Goal: Task Accomplishment & Management: Manage account settings

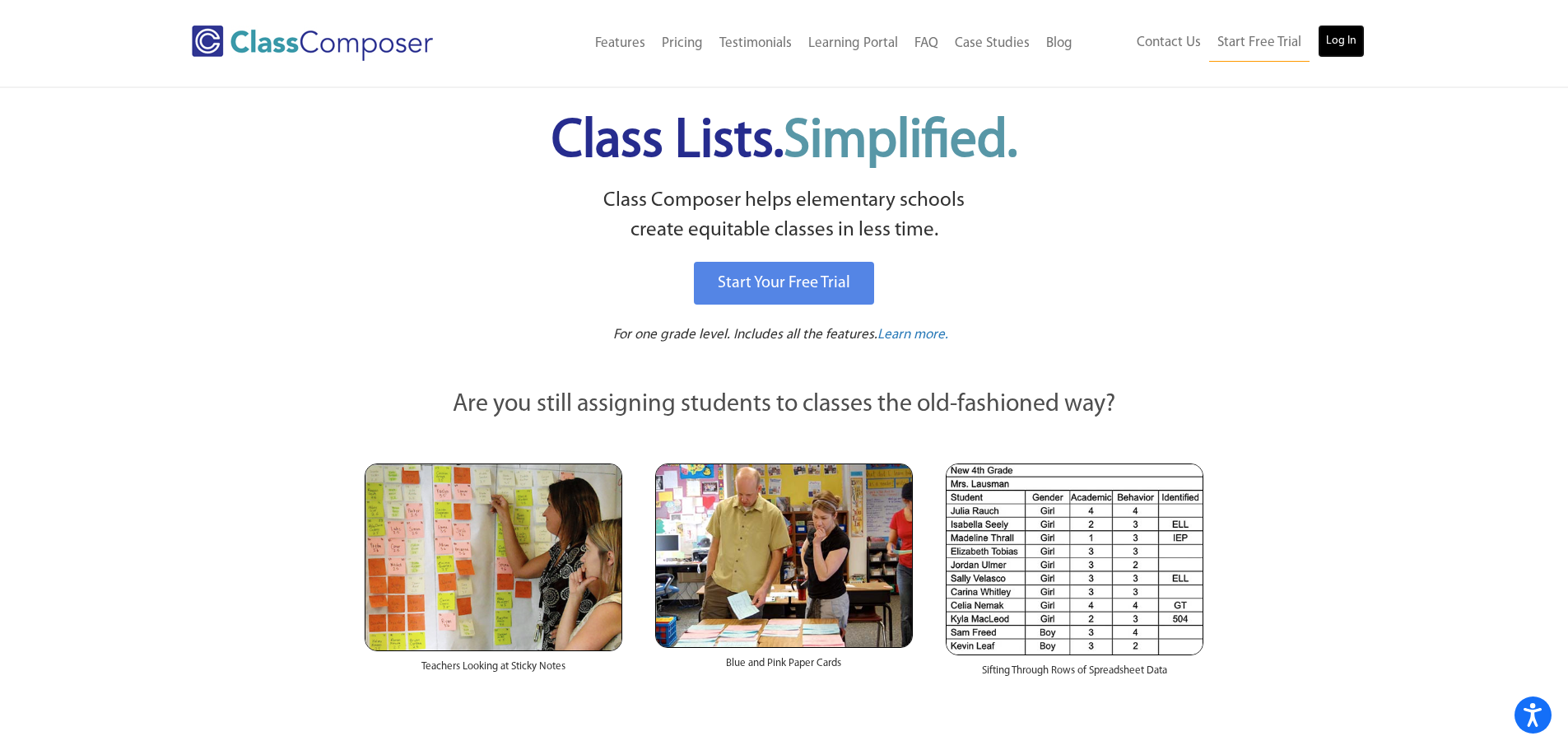
click at [1353, 31] on link "Log In" at bounding box center [1341, 41] width 47 height 33
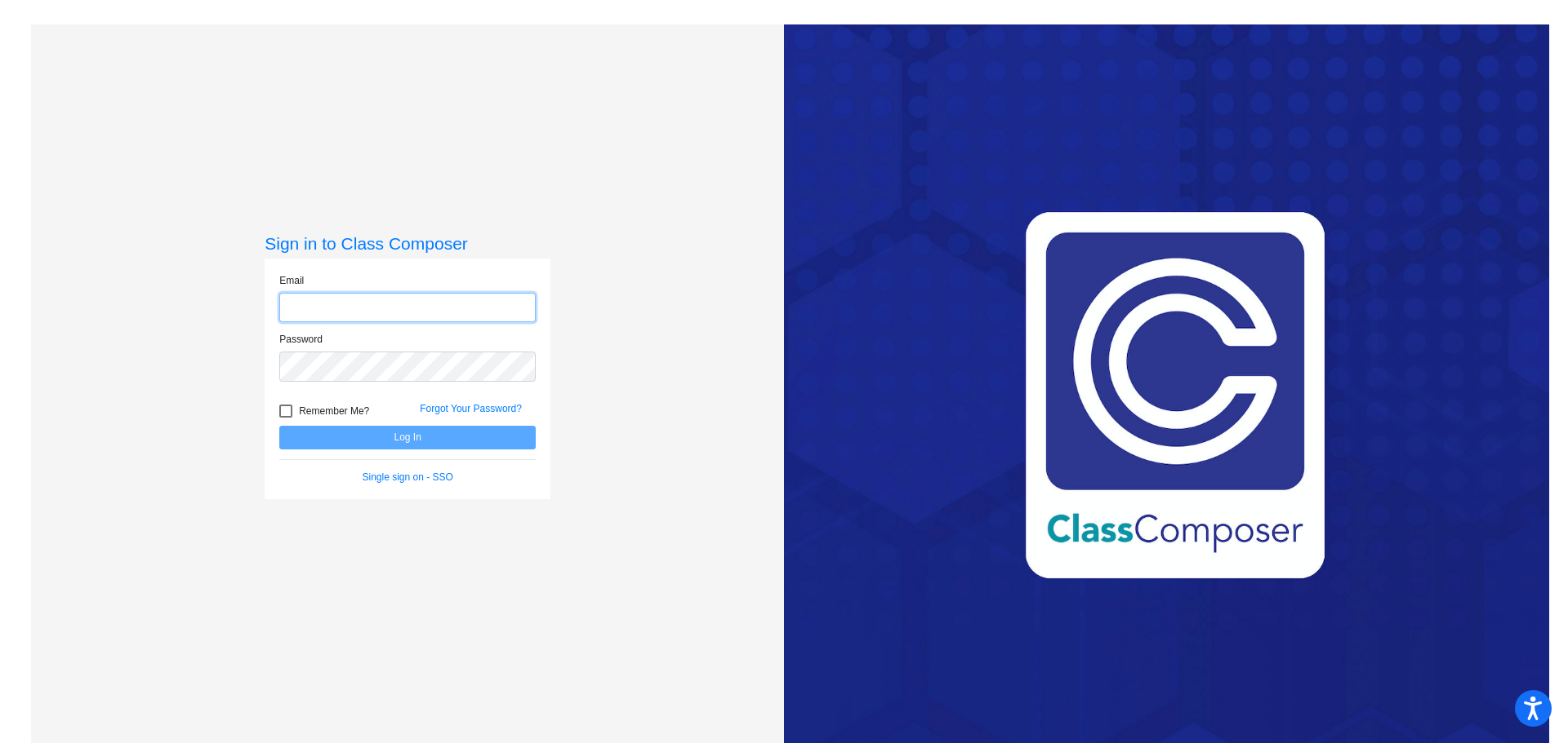
type input "[EMAIL_ADDRESS][DOMAIN_NAME]"
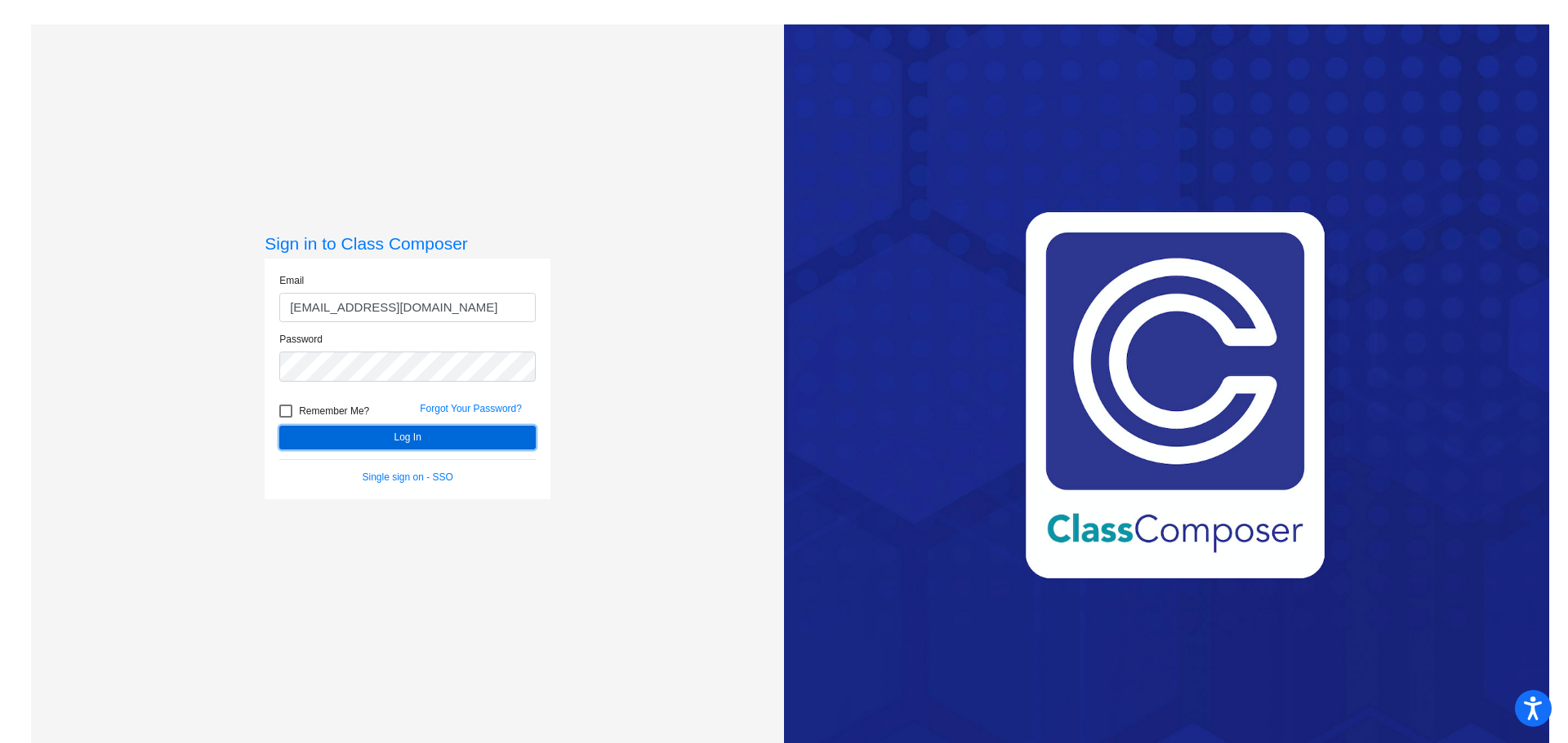
click at [343, 441] on button "Log In" at bounding box center [407, 438] width 257 height 23
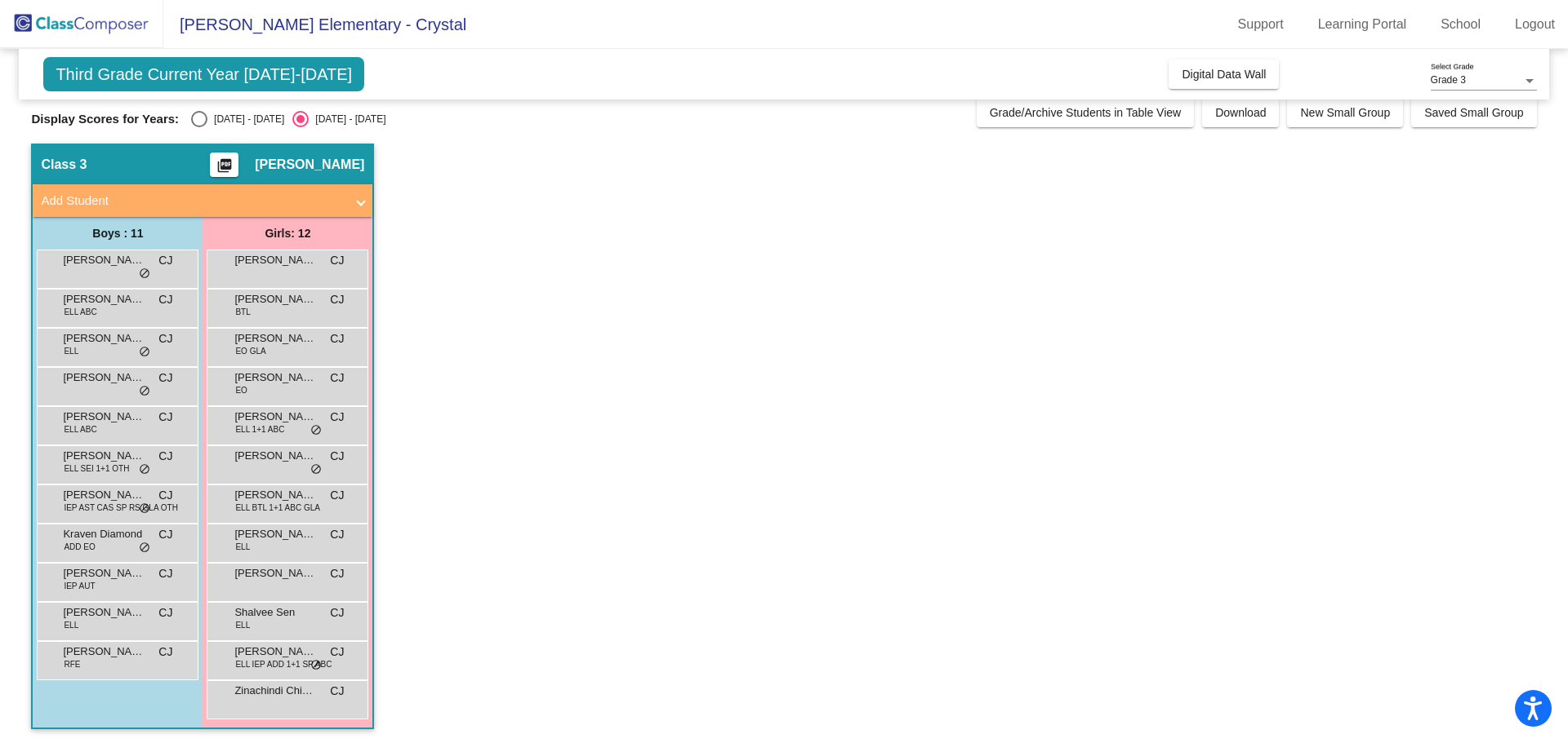
scroll to position [13, 0]
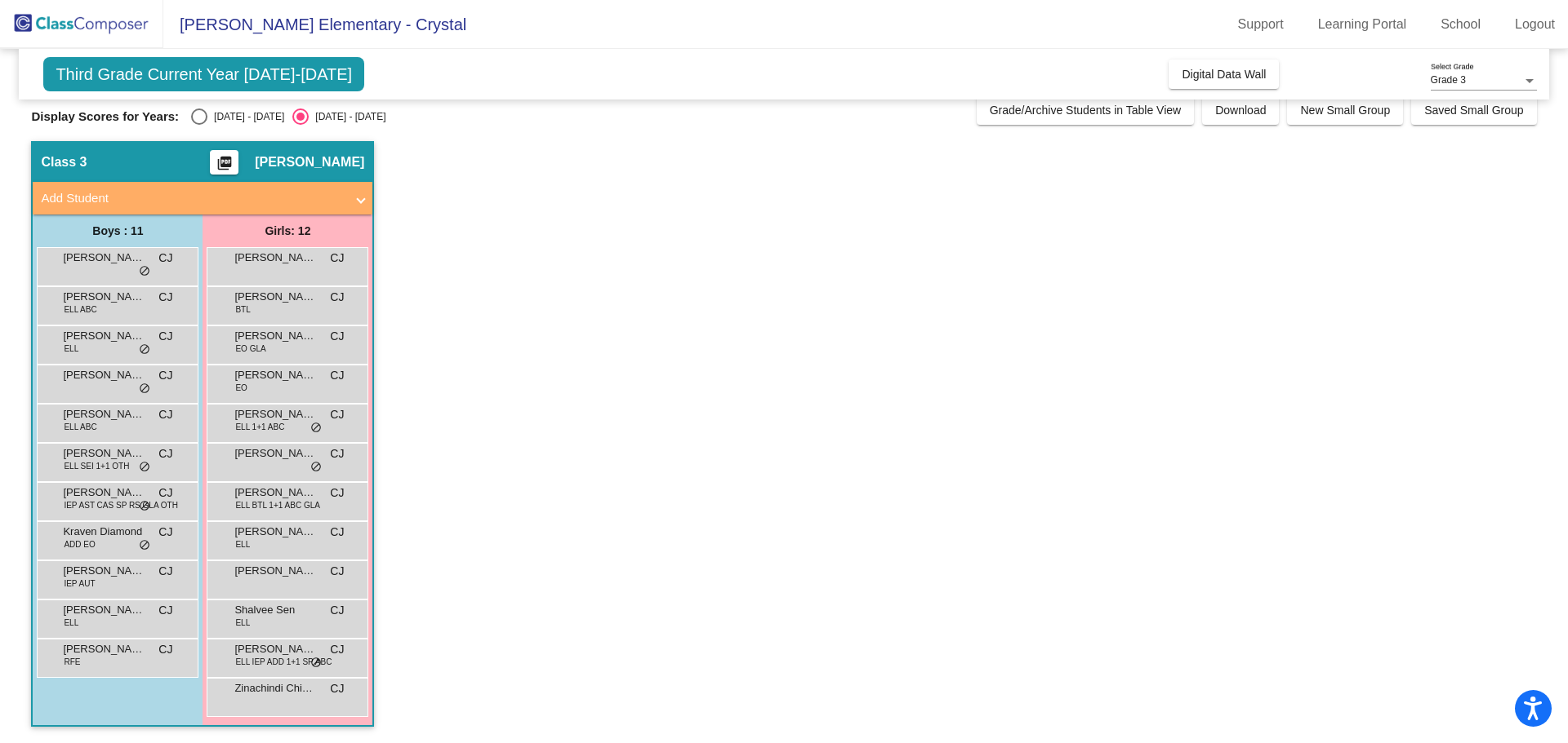
click at [188, 113] on div "Display Scores for Years: [DATE] - [DATE] [DATE] - [DATE]" at bounding box center [499, 117] width 936 height 16
click at [192, 115] on div "Select an option" at bounding box center [199, 117] width 16 height 16
click at [198, 125] on input "[DATE] - [DATE]" at bounding box center [198, 125] width 1 height 1
radio input "true"
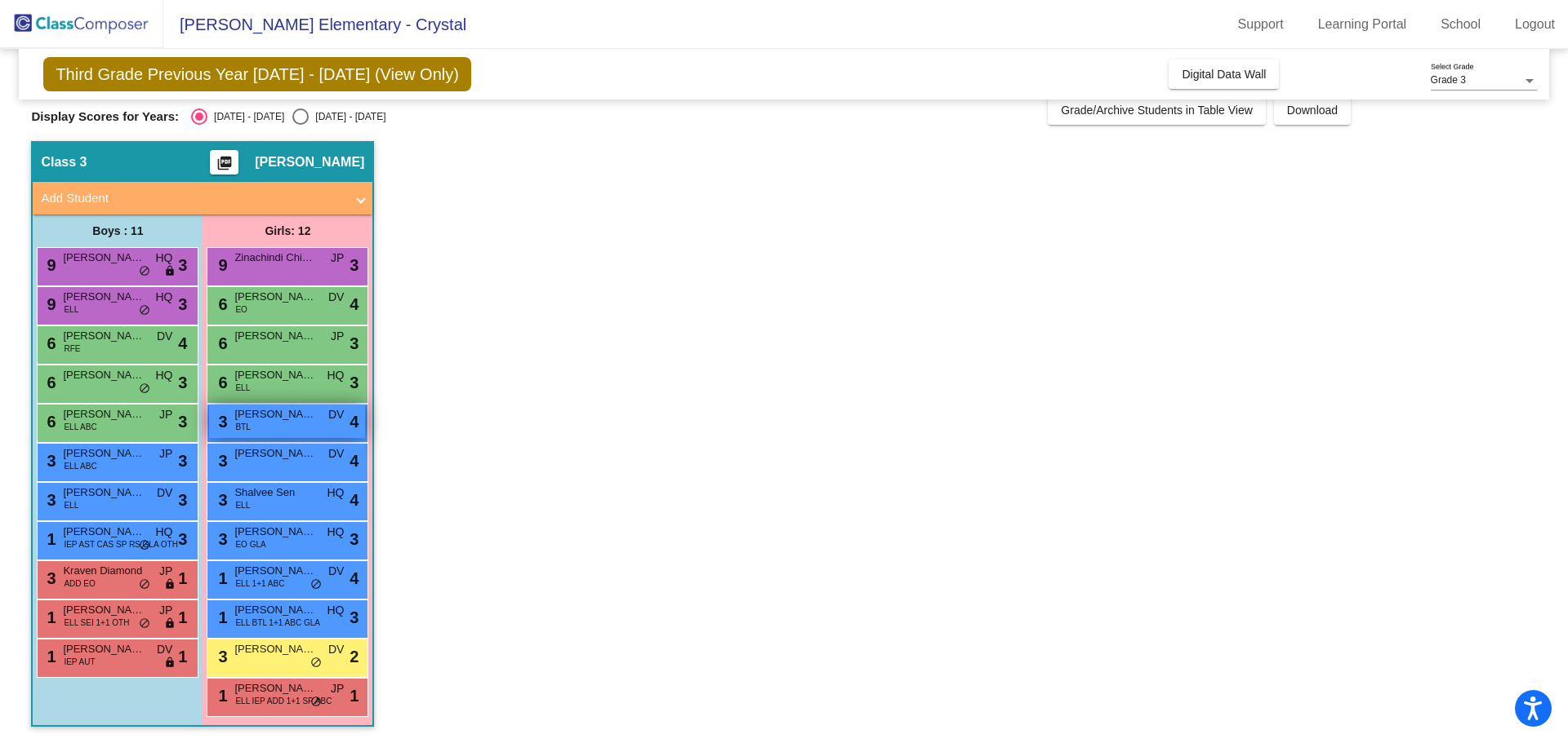
click at [255, 423] on div "3 [PERSON_NAME] BTL DV lock do_not_disturb_alt 4" at bounding box center [286, 421] width 156 height 33
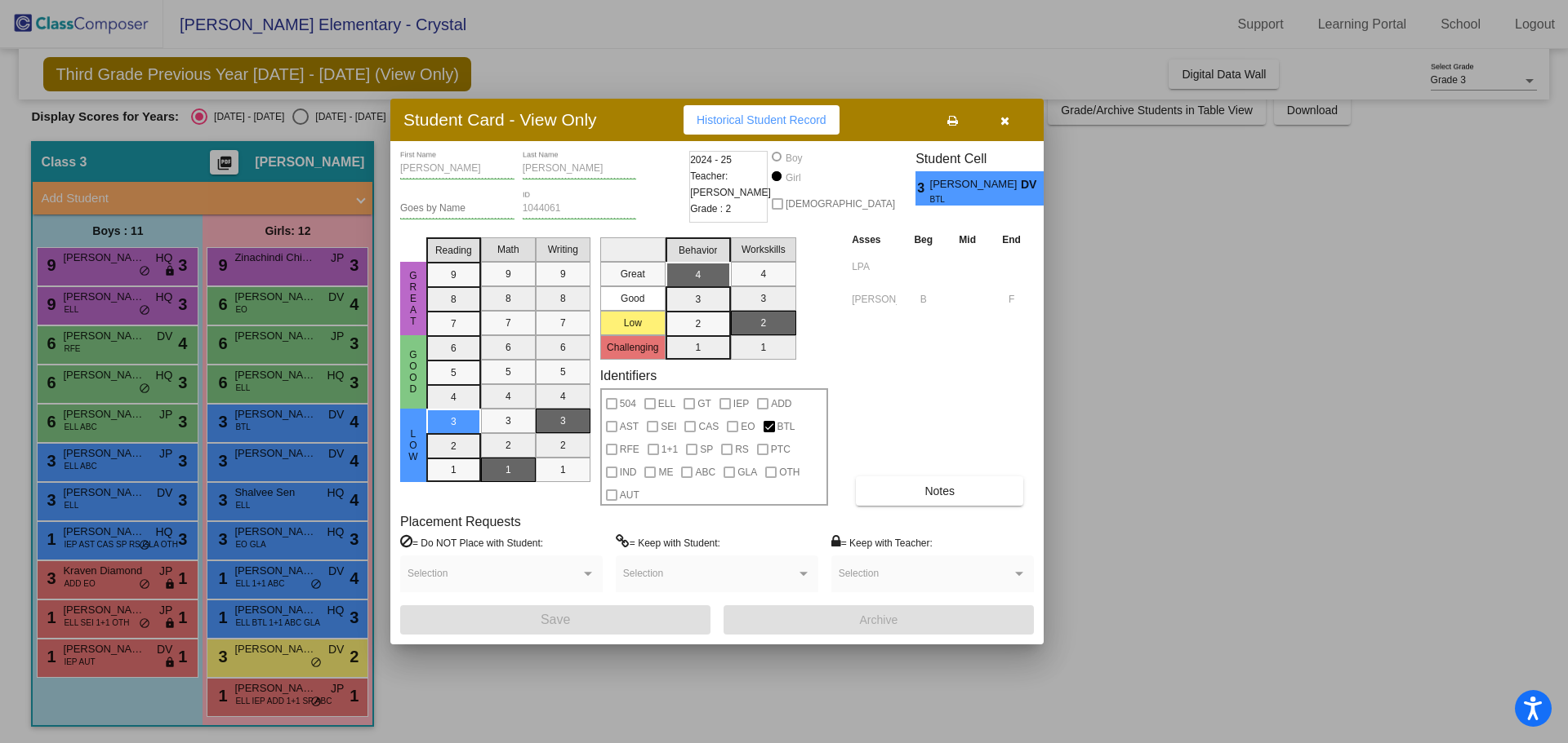
click at [256, 421] on div at bounding box center [784, 372] width 1568 height 743
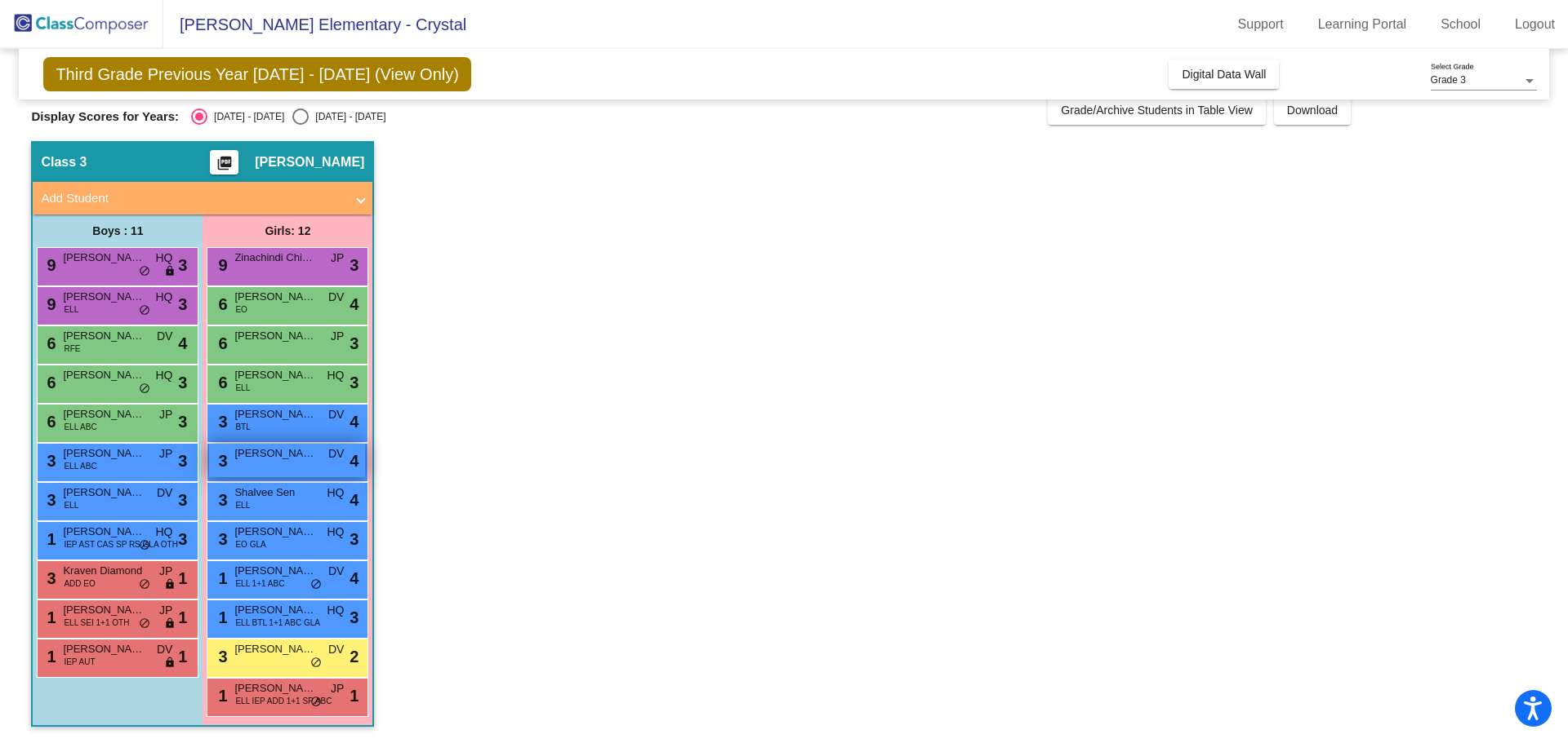
click at [295, 478] on div "3 [PERSON_NAME] [PERSON_NAME] lock do_not_disturb_alt 4" at bounding box center [286, 460] width 156 height 33
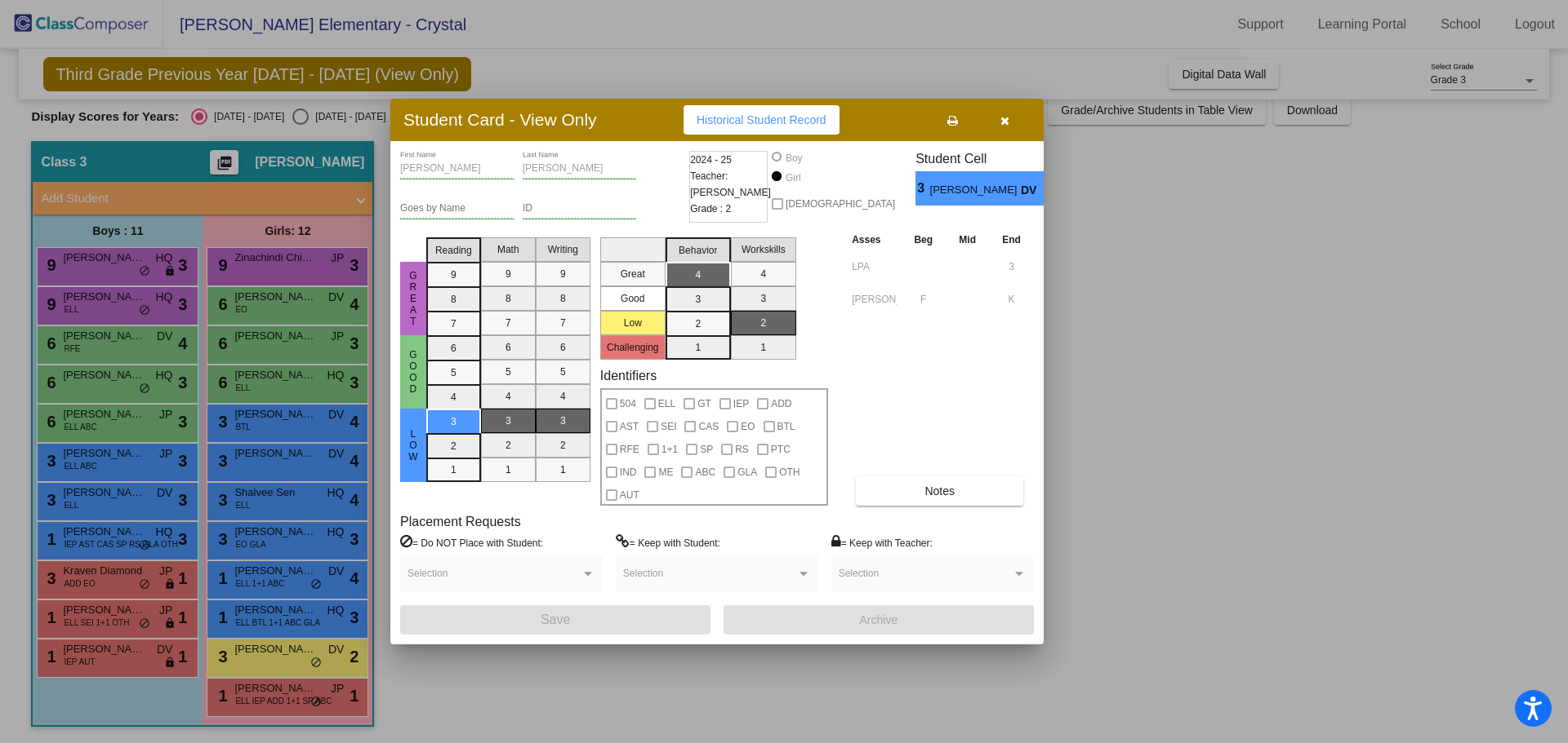
click at [300, 433] on div at bounding box center [784, 372] width 1568 height 743
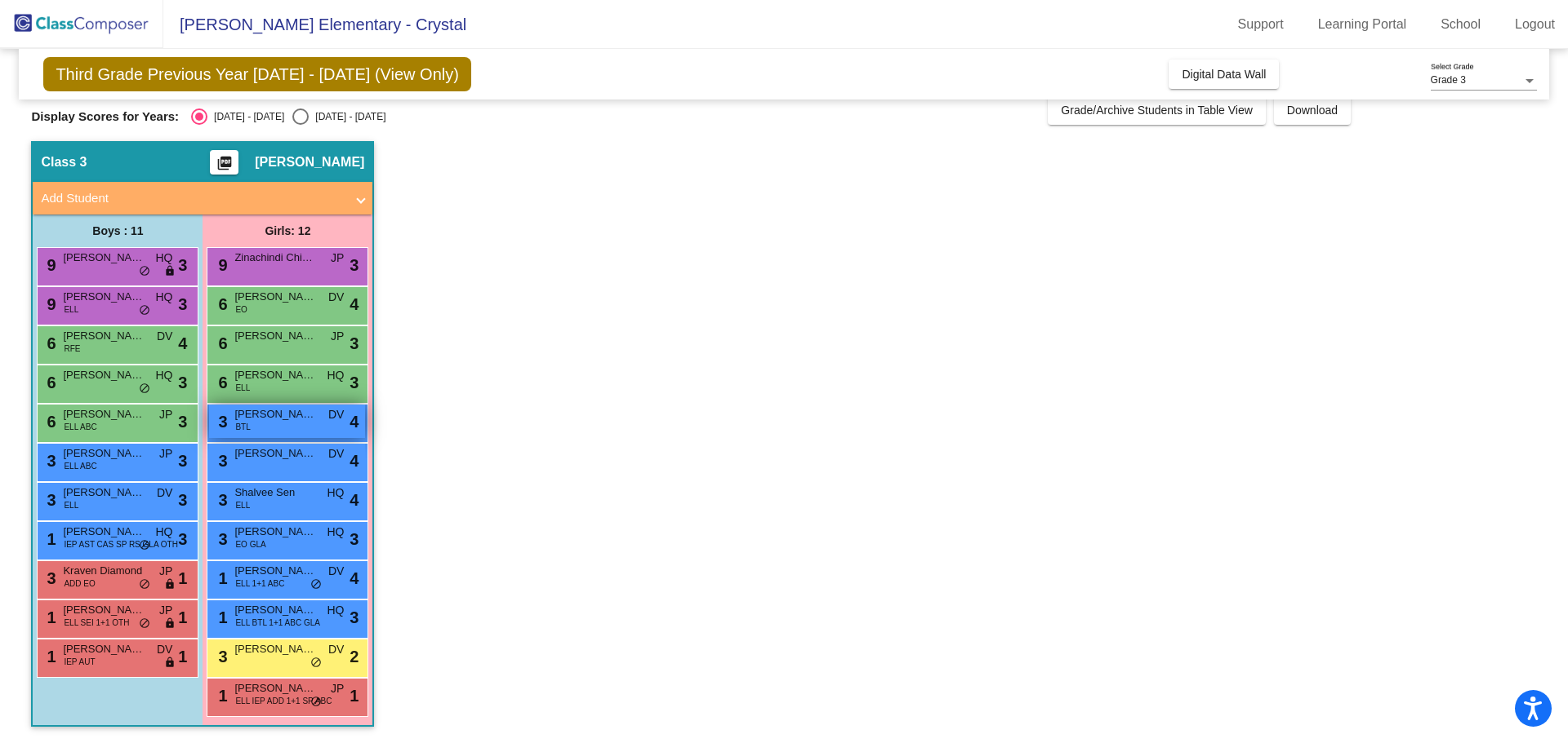
click at [298, 425] on div "3 [PERSON_NAME] BTL DV lock do_not_disturb_alt 4" at bounding box center [286, 421] width 156 height 33
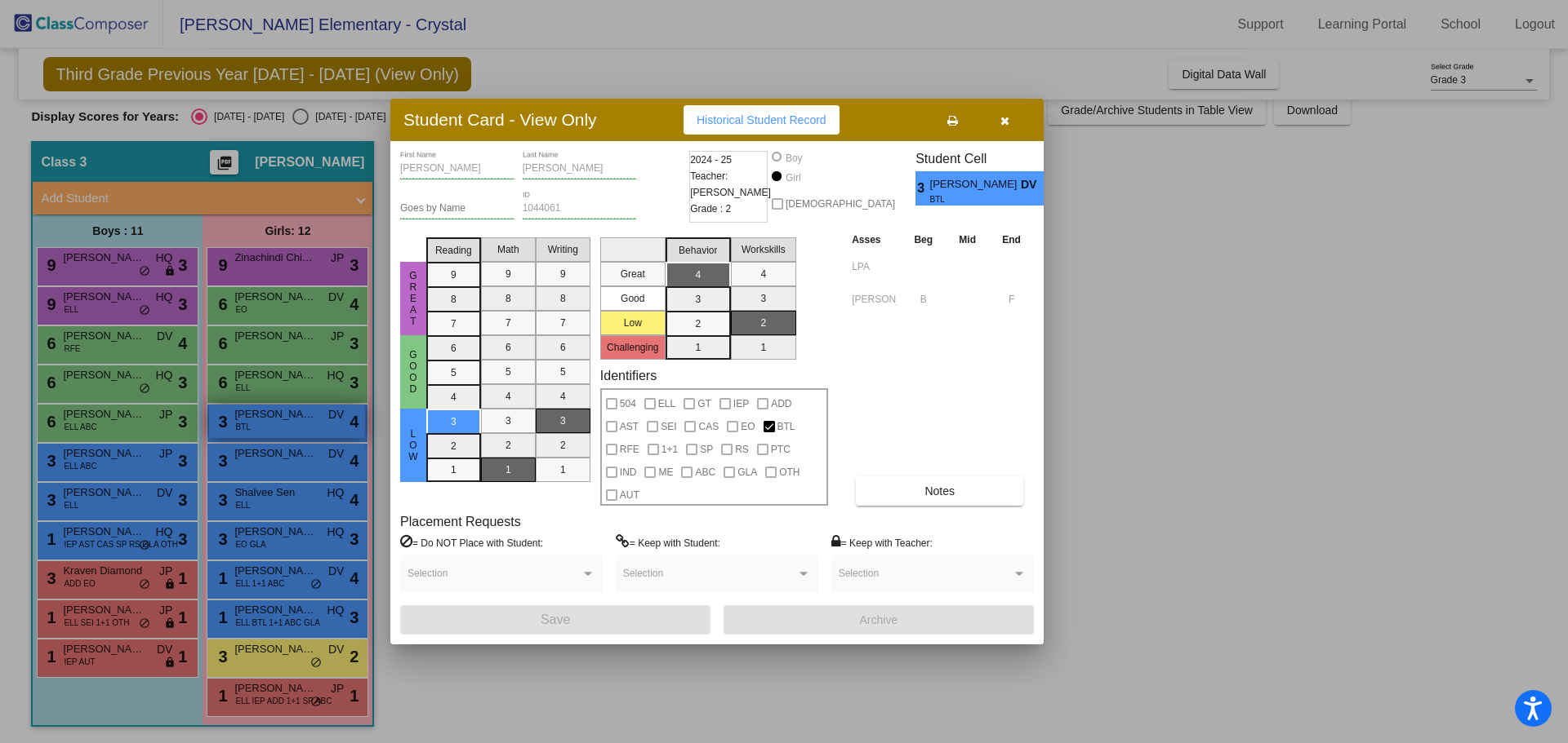
click at [298, 425] on div at bounding box center [784, 372] width 1568 height 743
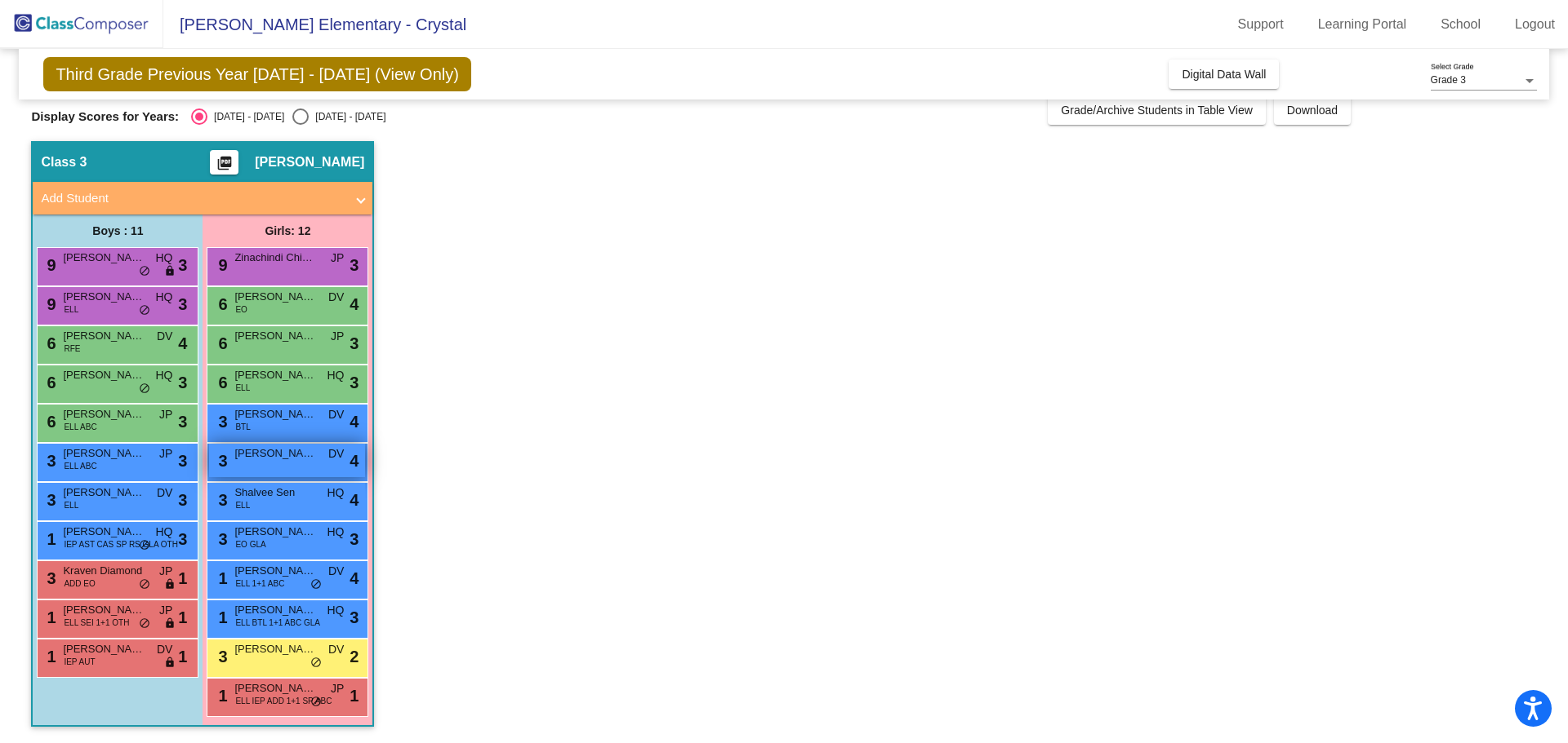
click at [297, 466] on div "3 [PERSON_NAME] [PERSON_NAME] lock do_not_disturb_alt 4" at bounding box center [286, 460] width 156 height 33
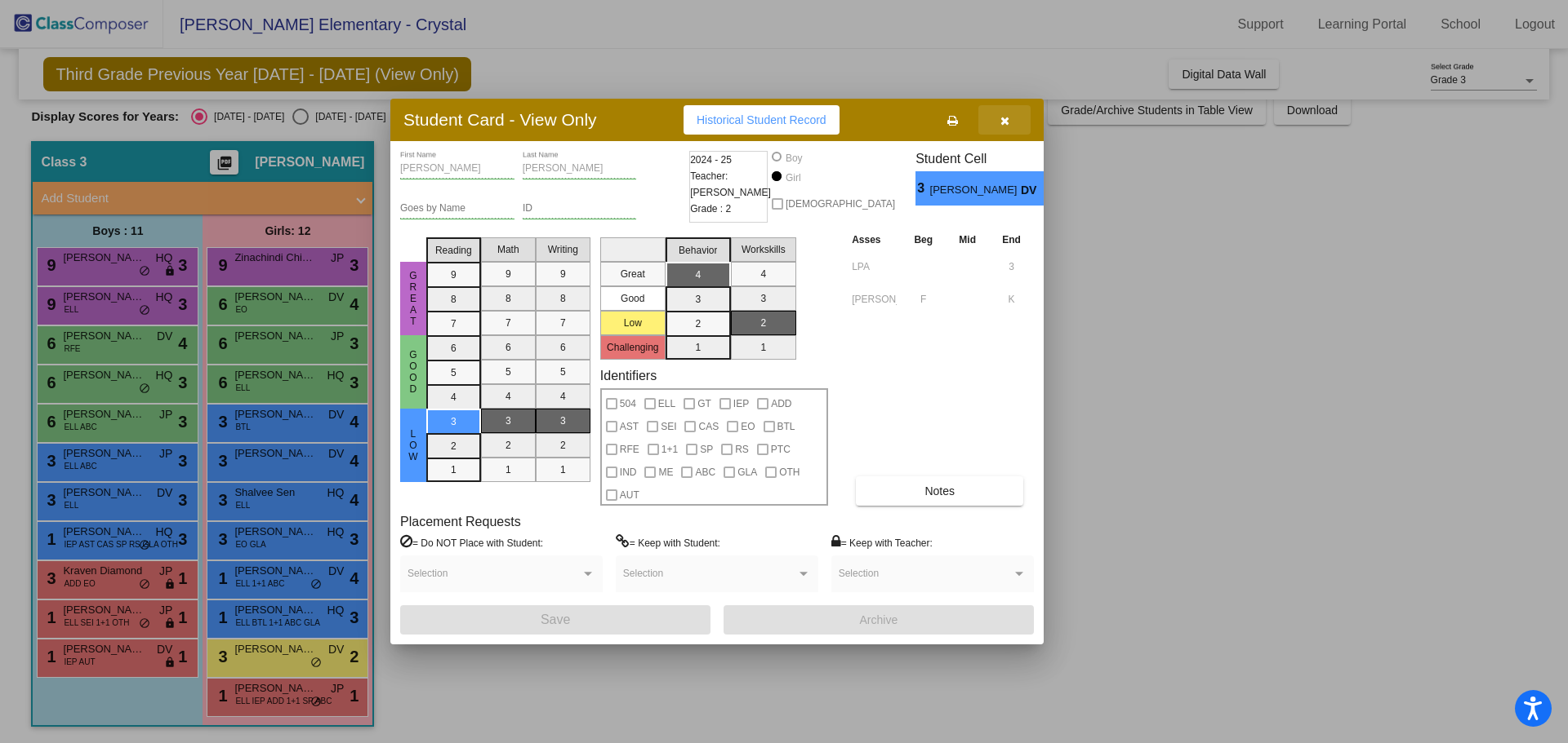
click at [1013, 127] on button "button" at bounding box center [1005, 120] width 52 height 30
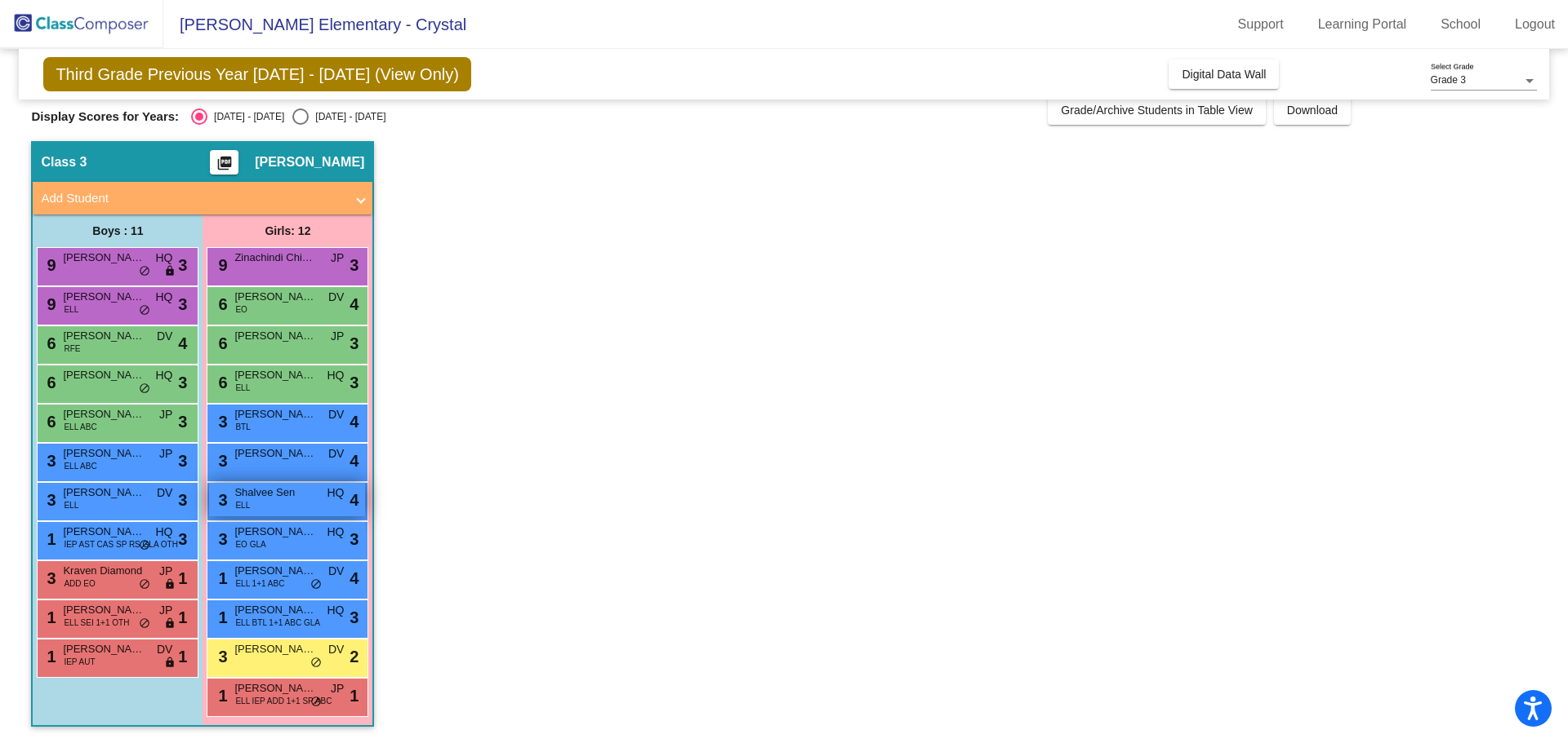
click at [281, 503] on div "3 Shalvee Sen ELL HQ lock do_not_disturb_alt 4" at bounding box center [286, 499] width 156 height 33
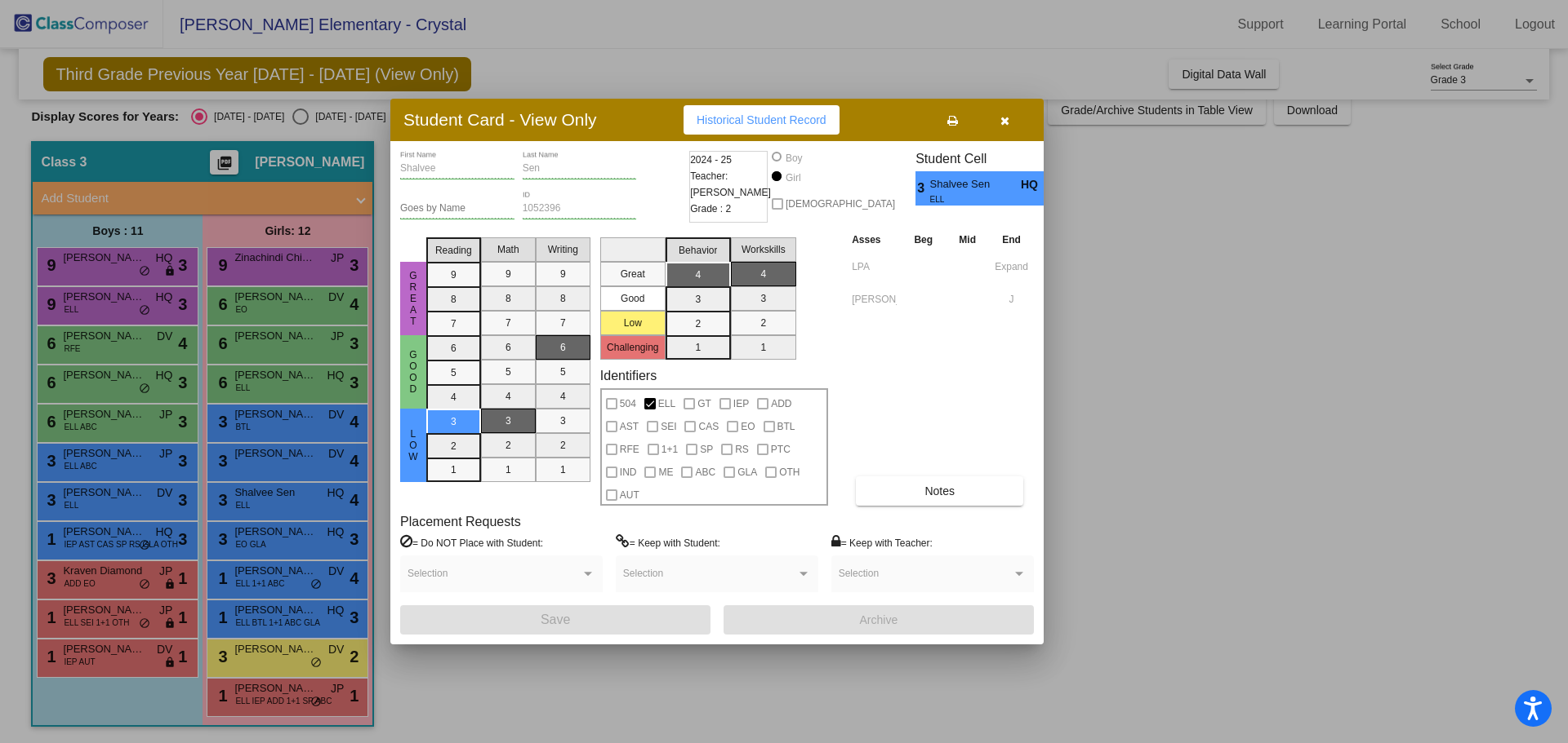
click at [465, 685] on div at bounding box center [784, 372] width 1568 height 743
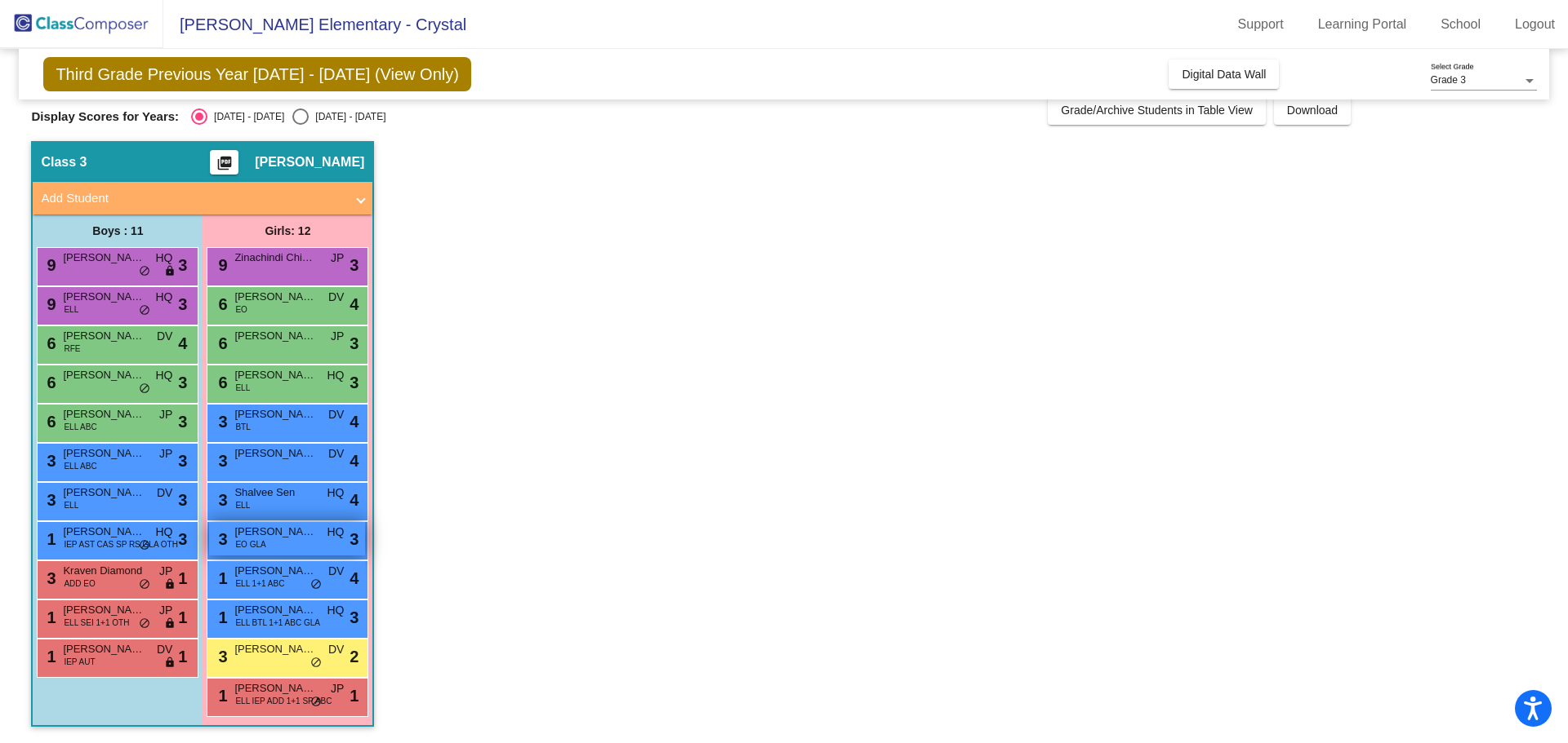
click at [250, 543] on span "EO GLA" at bounding box center [250, 545] width 31 height 13
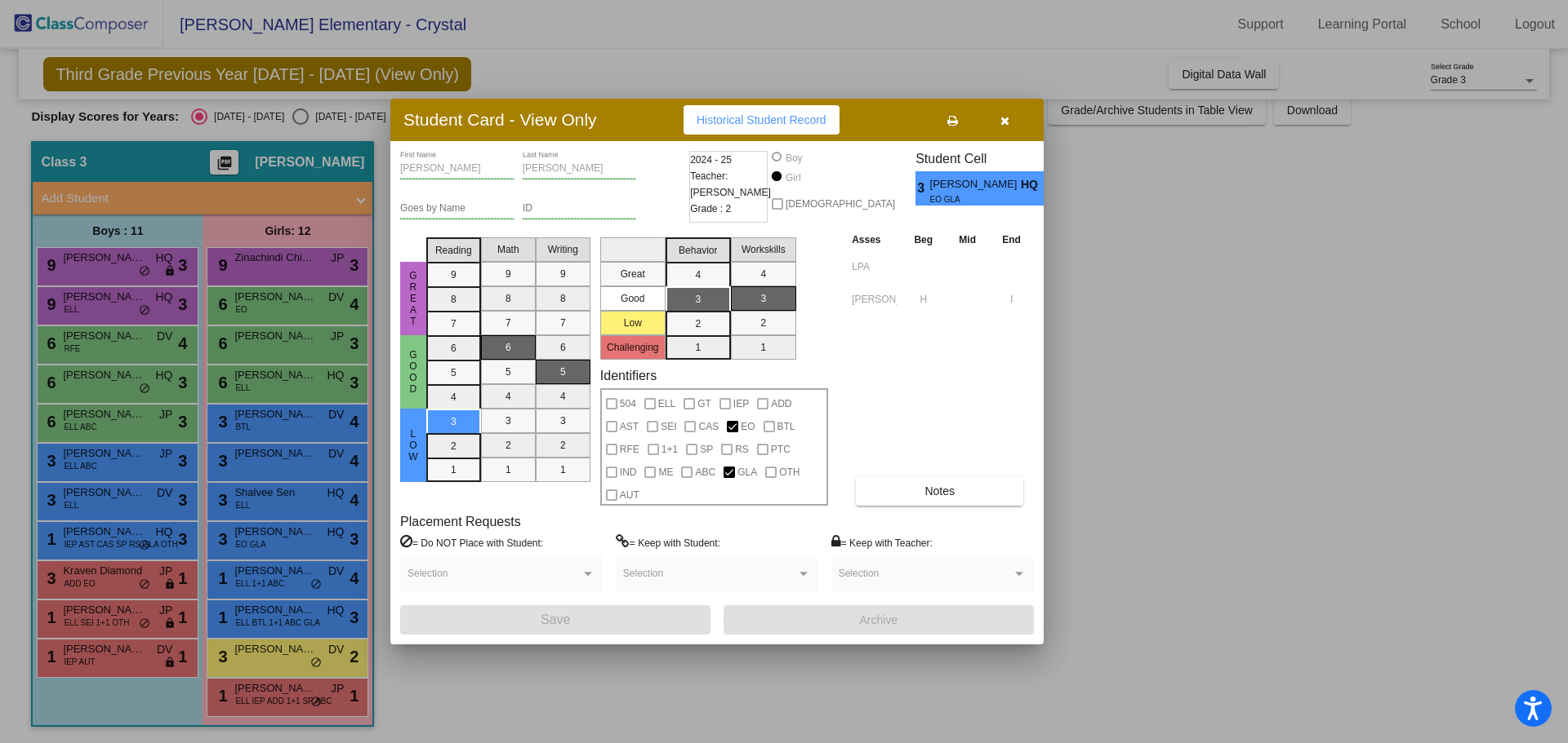
click at [245, 544] on div at bounding box center [784, 372] width 1568 height 743
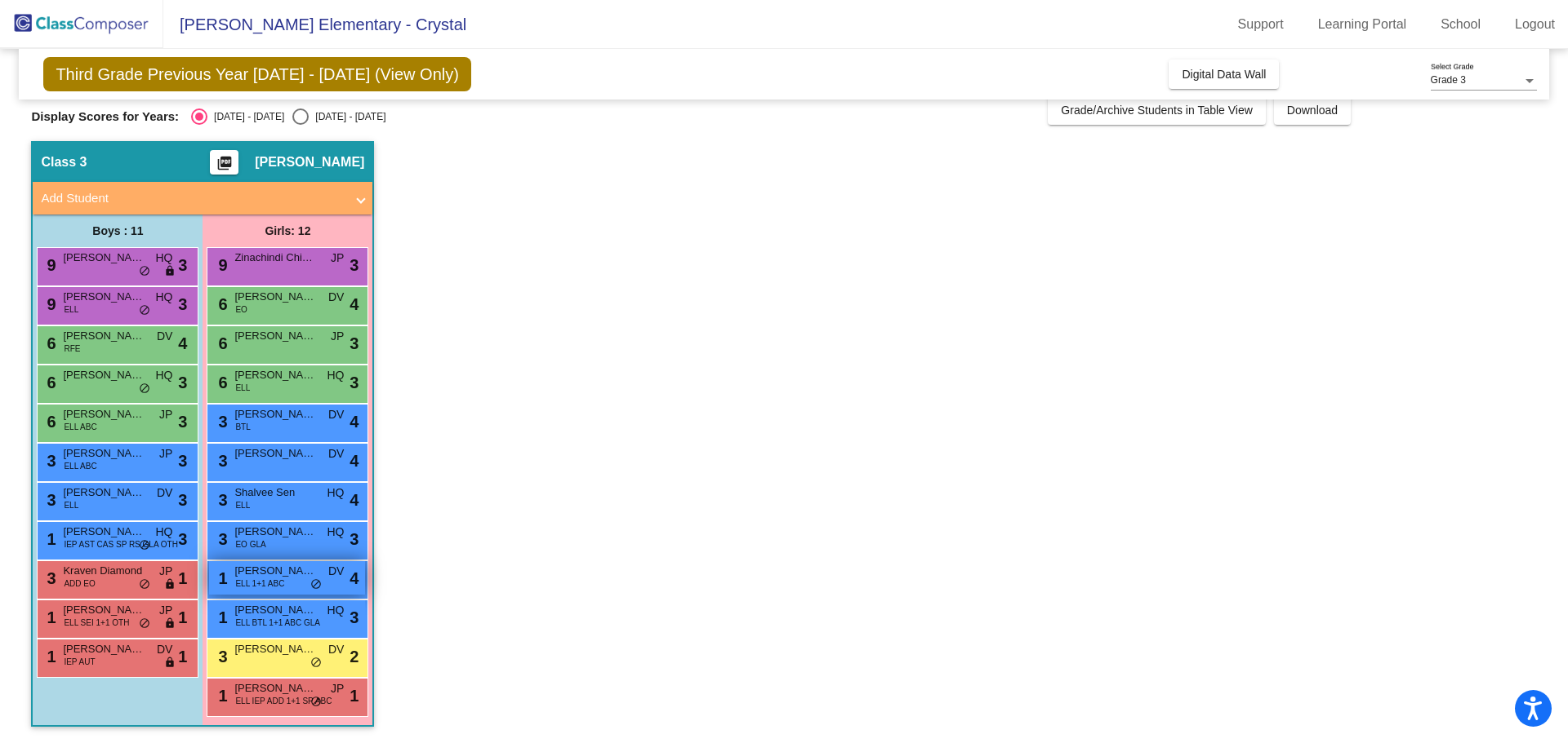
click at [260, 568] on span "[PERSON_NAME]" at bounding box center [275, 571] width 82 height 16
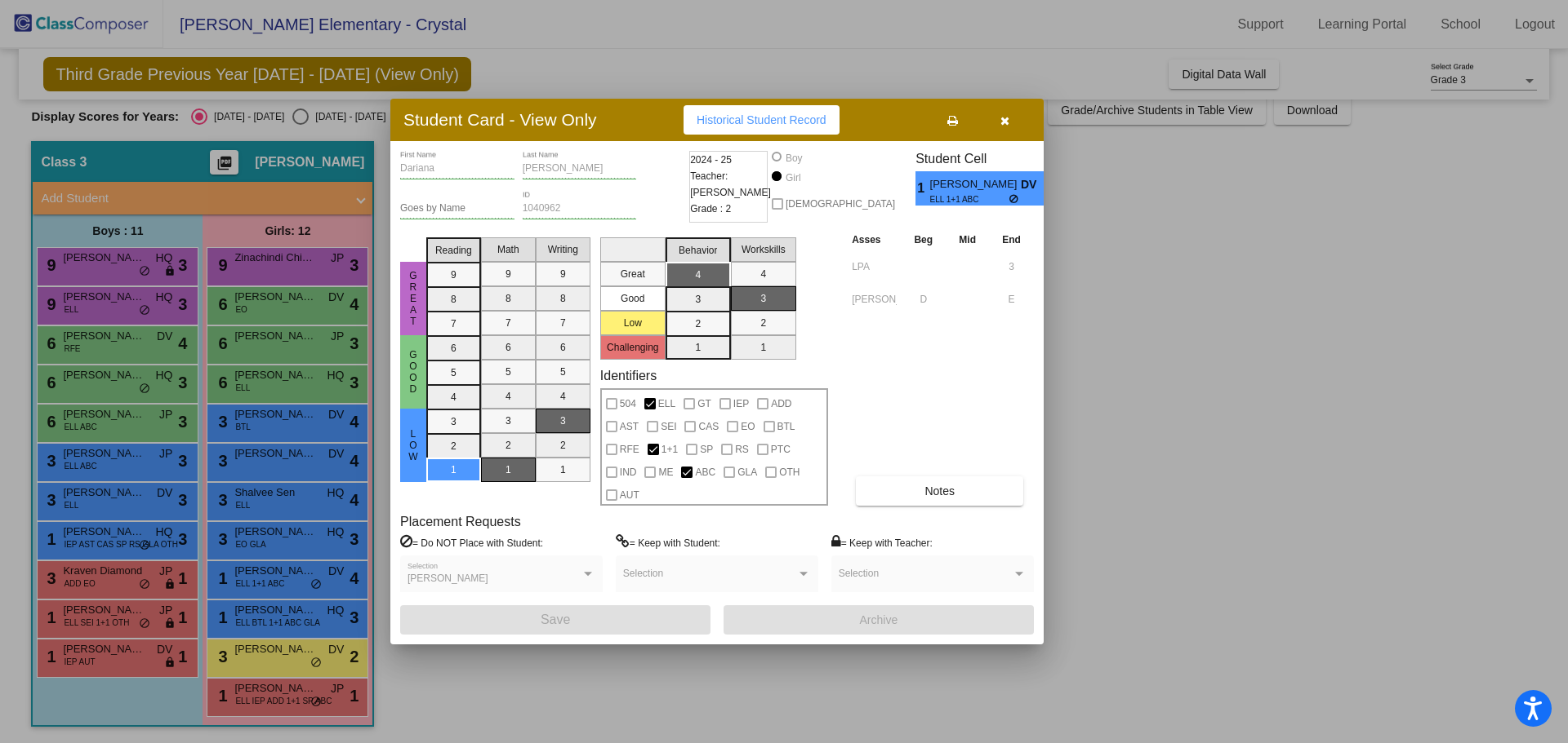
click at [266, 579] on div at bounding box center [784, 372] width 1568 height 743
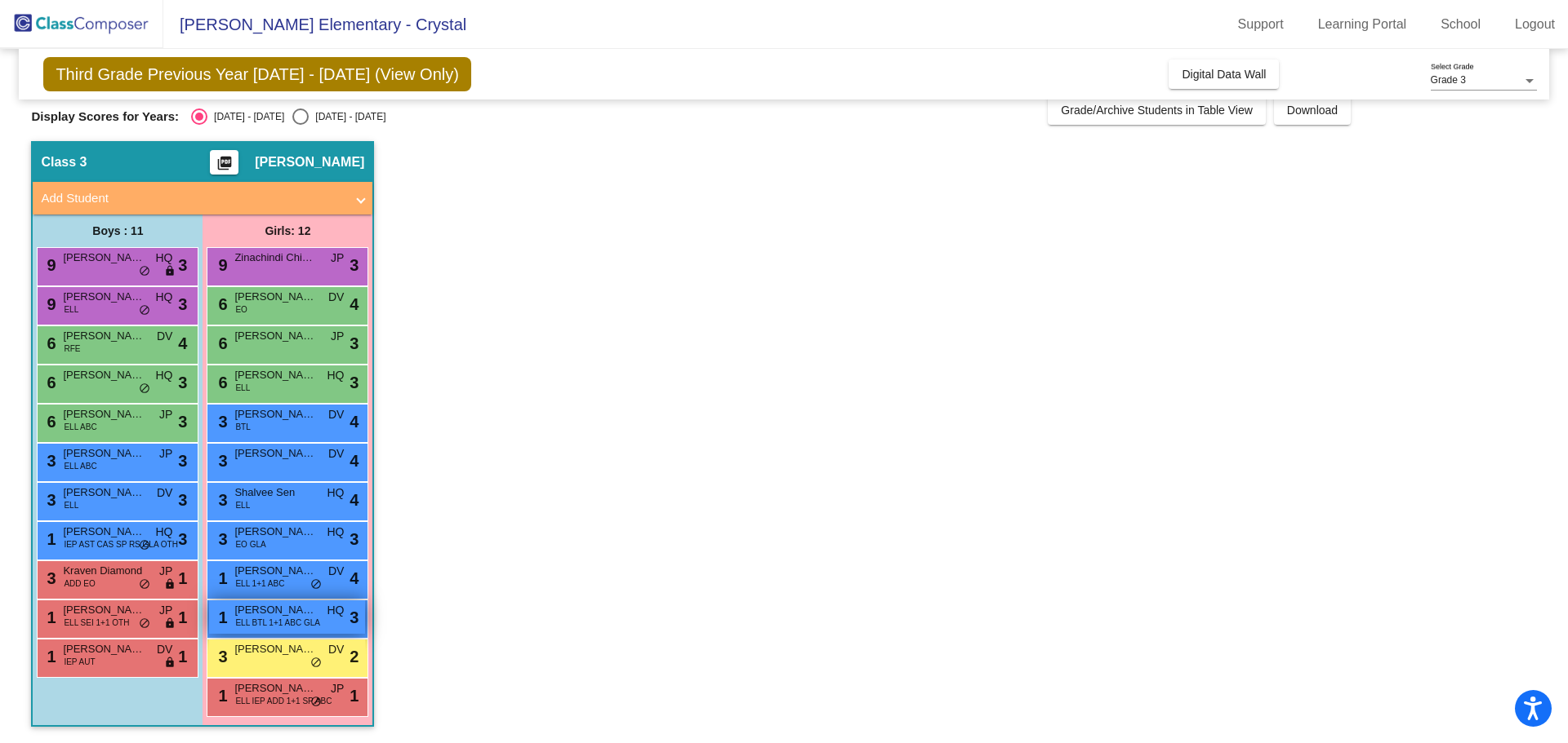
click at [285, 617] on span "ELL BTL 1+1 ABC GLA" at bounding box center [277, 623] width 85 height 13
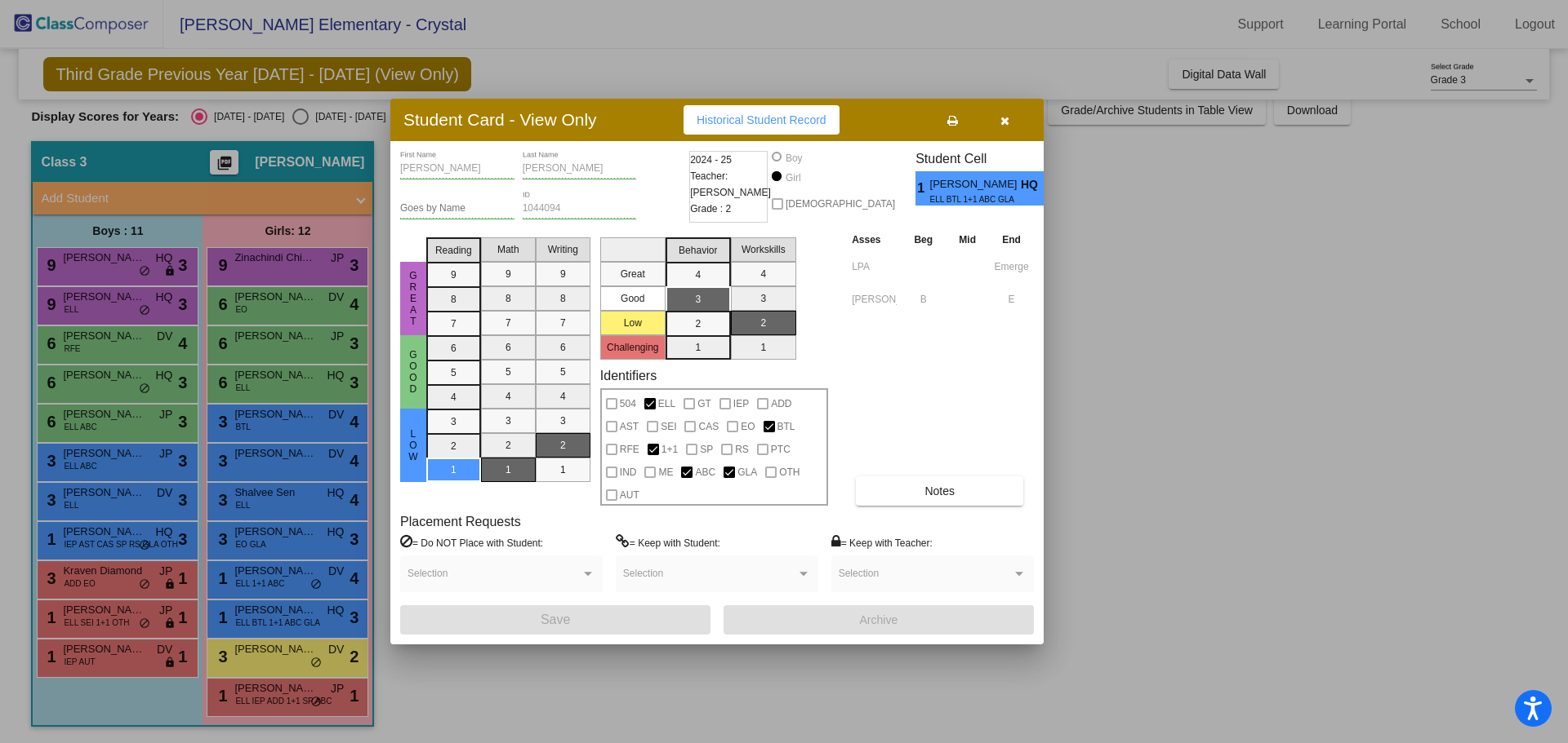
click at [270, 611] on div at bounding box center [784, 372] width 1568 height 743
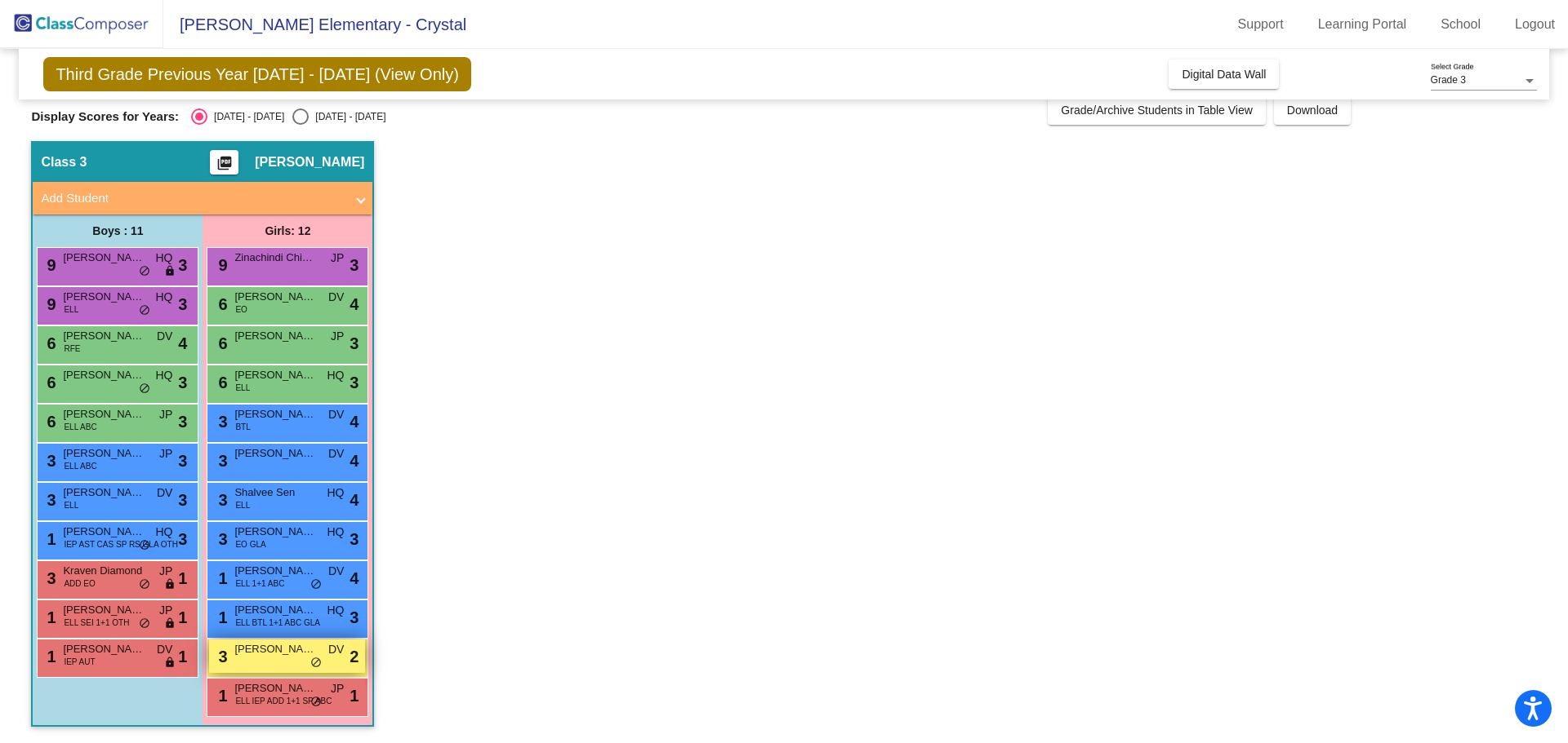
click at [269, 649] on span "[PERSON_NAME]" at bounding box center [275, 649] width 82 height 16
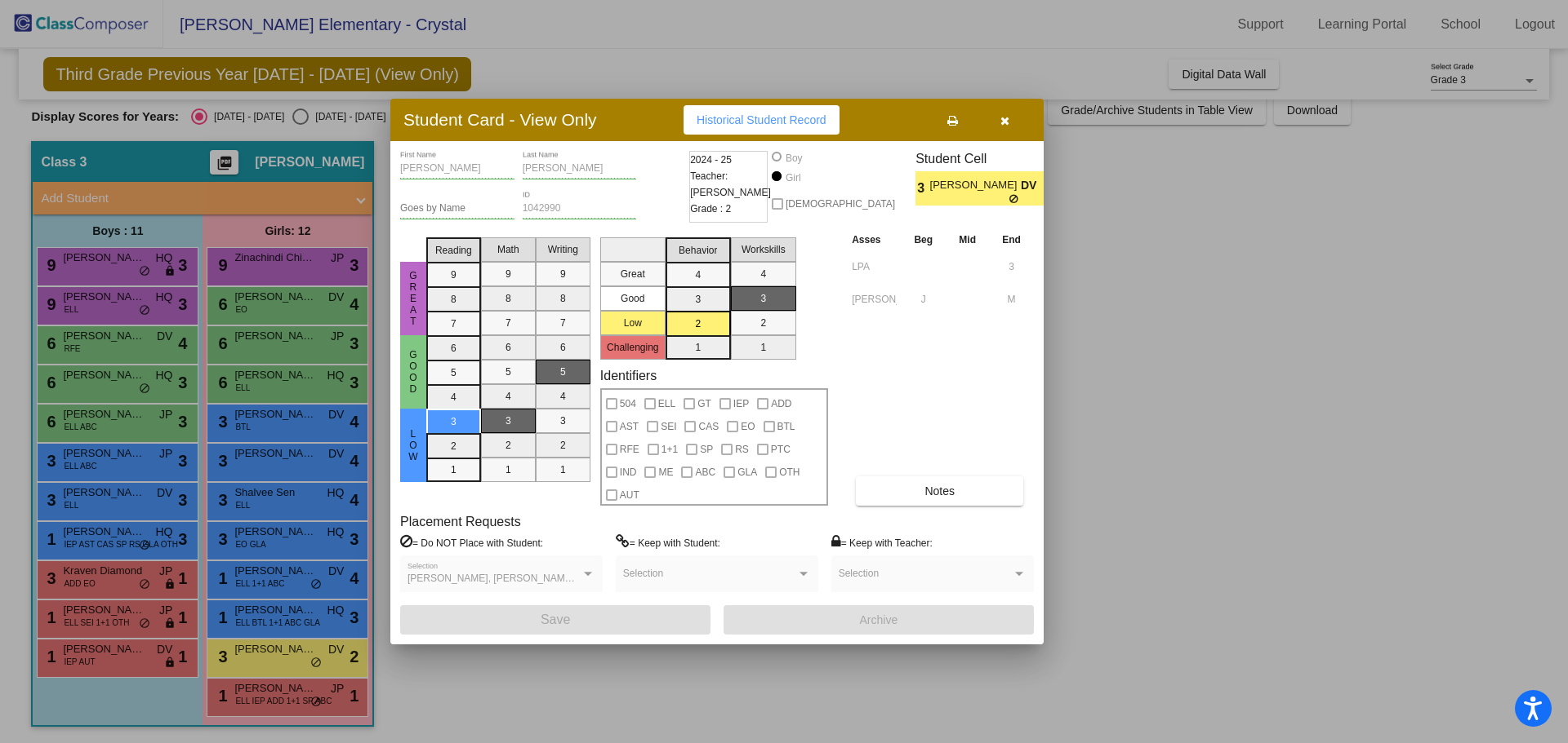
click at [482, 585] on div "[PERSON_NAME], [PERSON_NAME], [PERSON_NAME], [PERSON_NAME] Selection" at bounding box center [501, 577] width 188 height 30
click at [1004, 124] on icon "button" at bounding box center [1005, 121] width 9 height 12
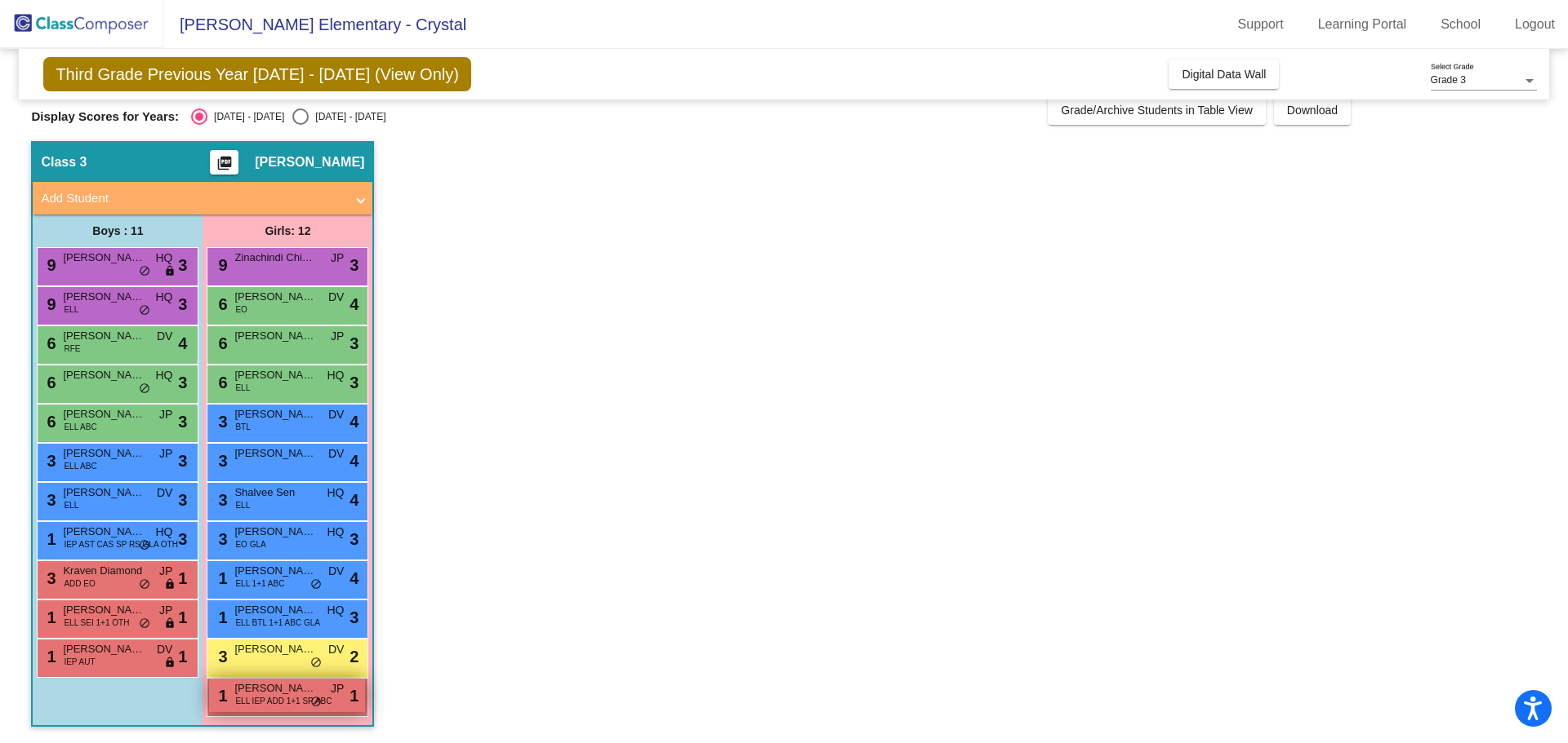
click at [242, 692] on span "[PERSON_NAME]" at bounding box center [275, 689] width 82 height 16
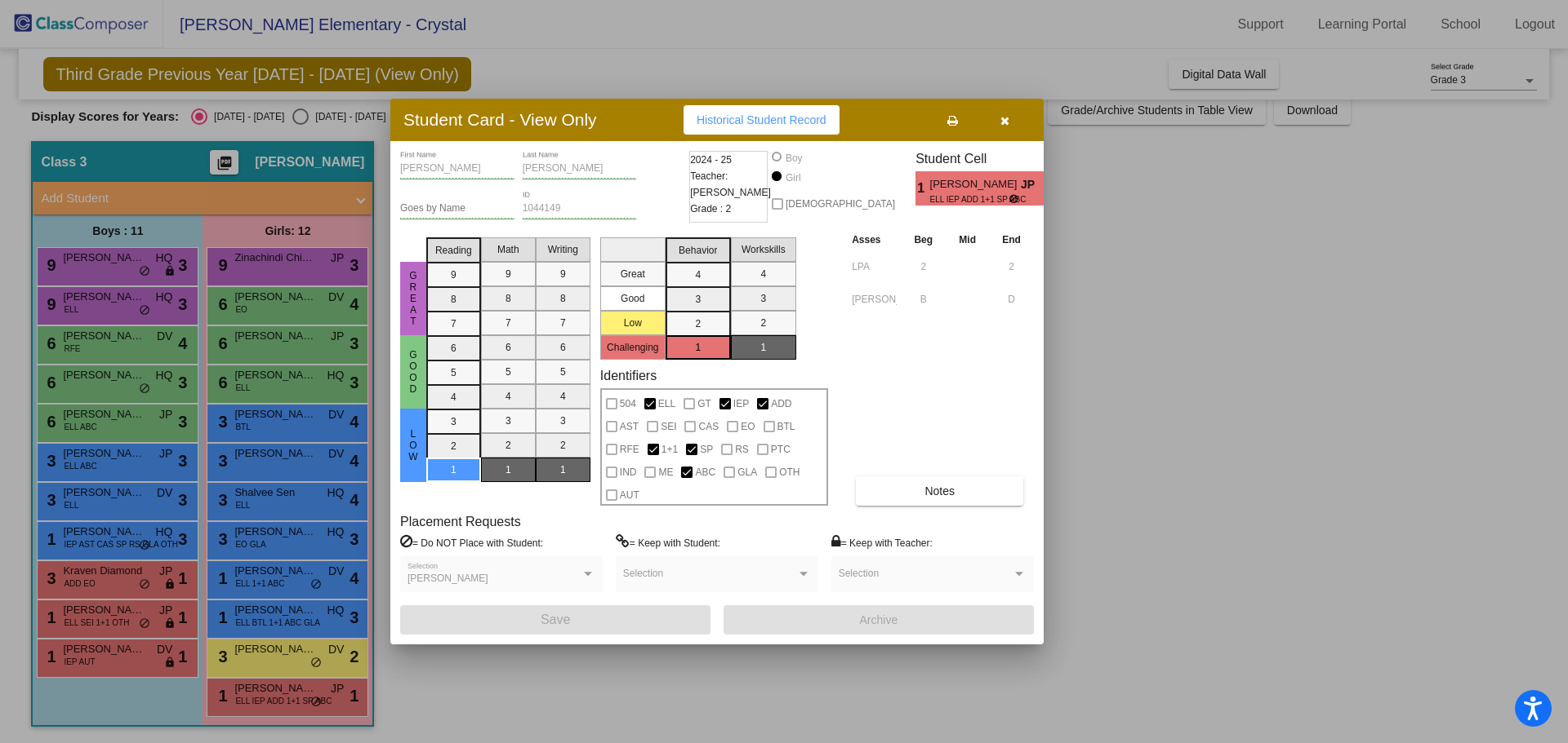
click at [998, 129] on button "button" at bounding box center [1005, 120] width 52 height 30
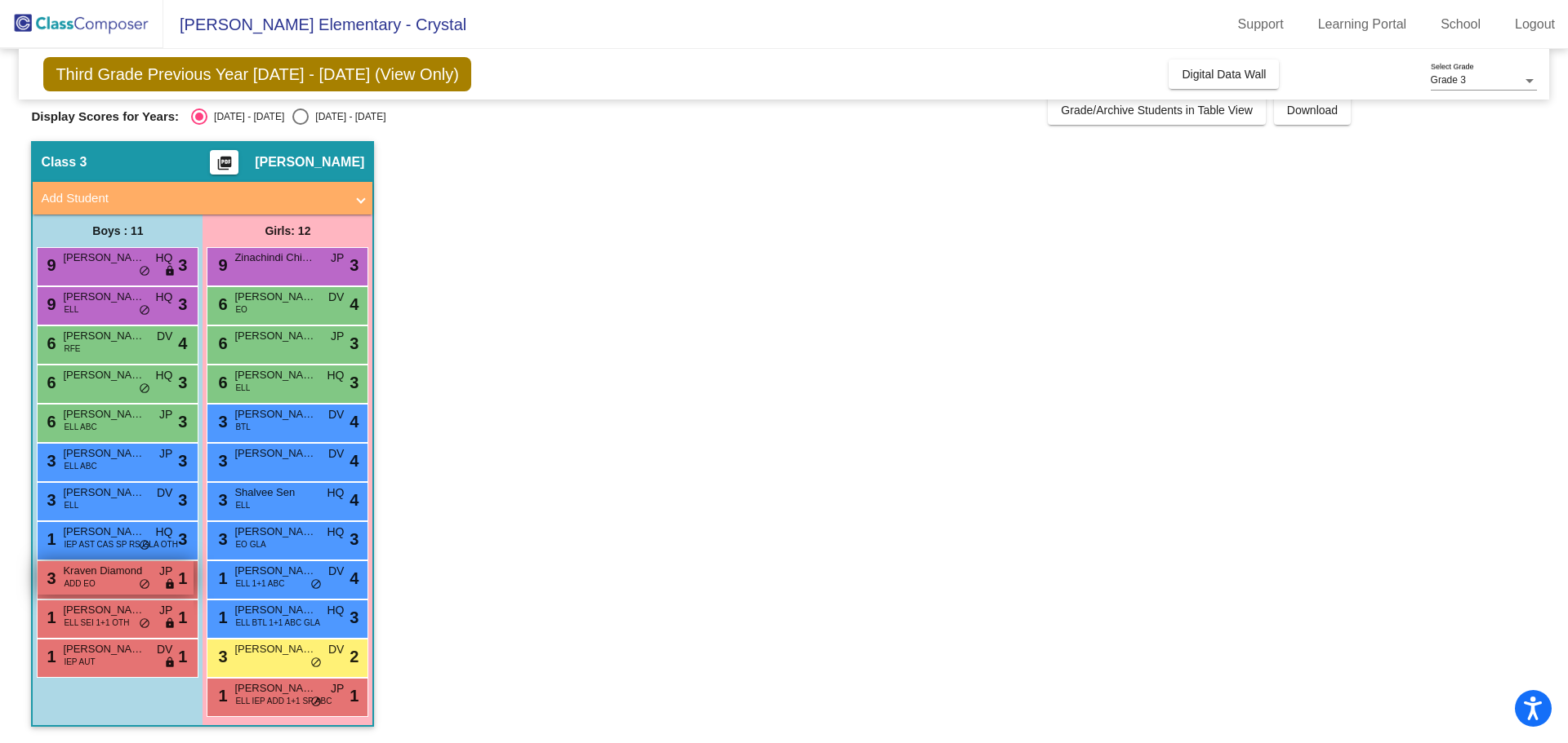
click at [112, 575] on span "Kraven Diamond" at bounding box center [104, 571] width 82 height 16
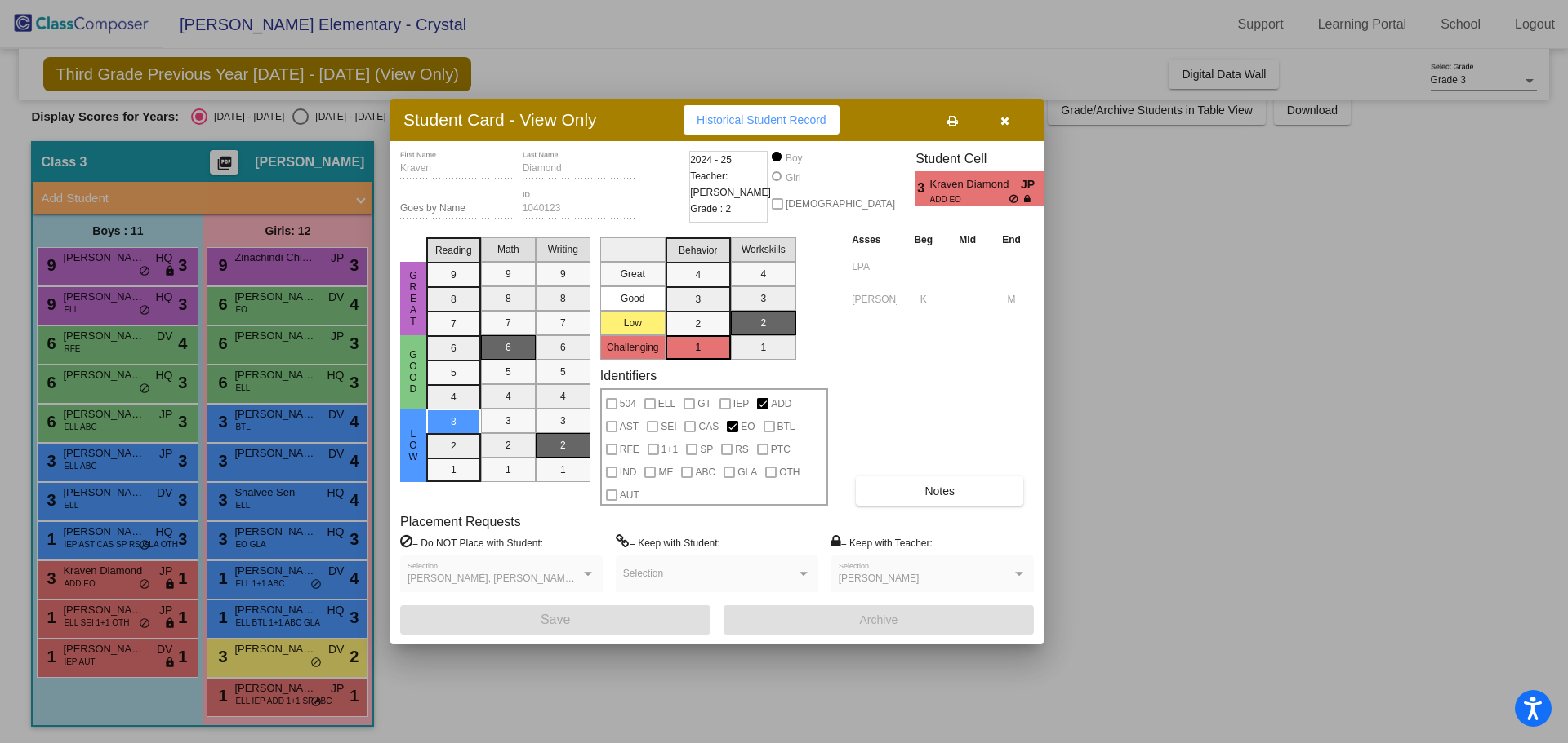
click at [488, 683] on div at bounding box center [784, 372] width 1568 height 743
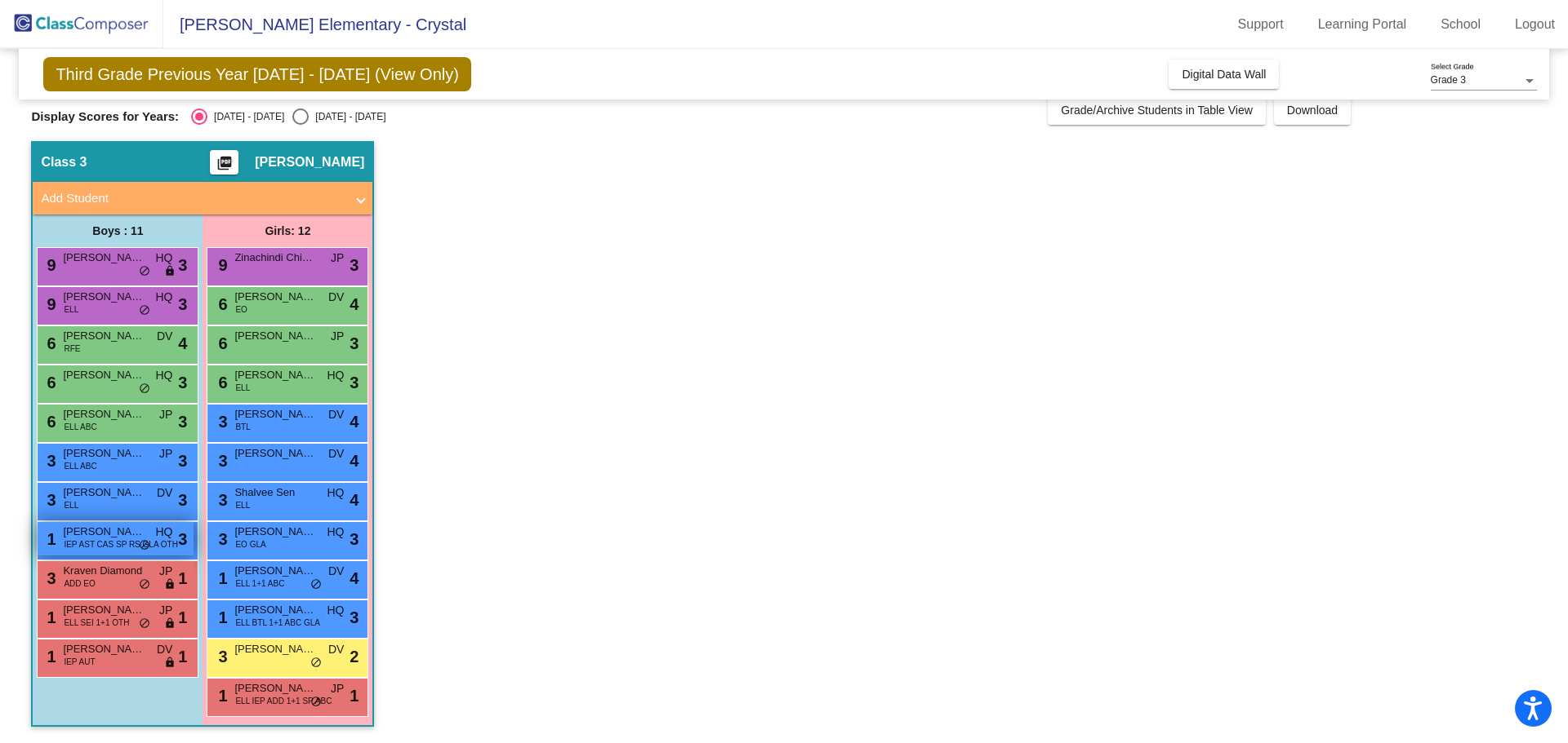
click at [99, 530] on span "[PERSON_NAME]" at bounding box center [104, 532] width 82 height 16
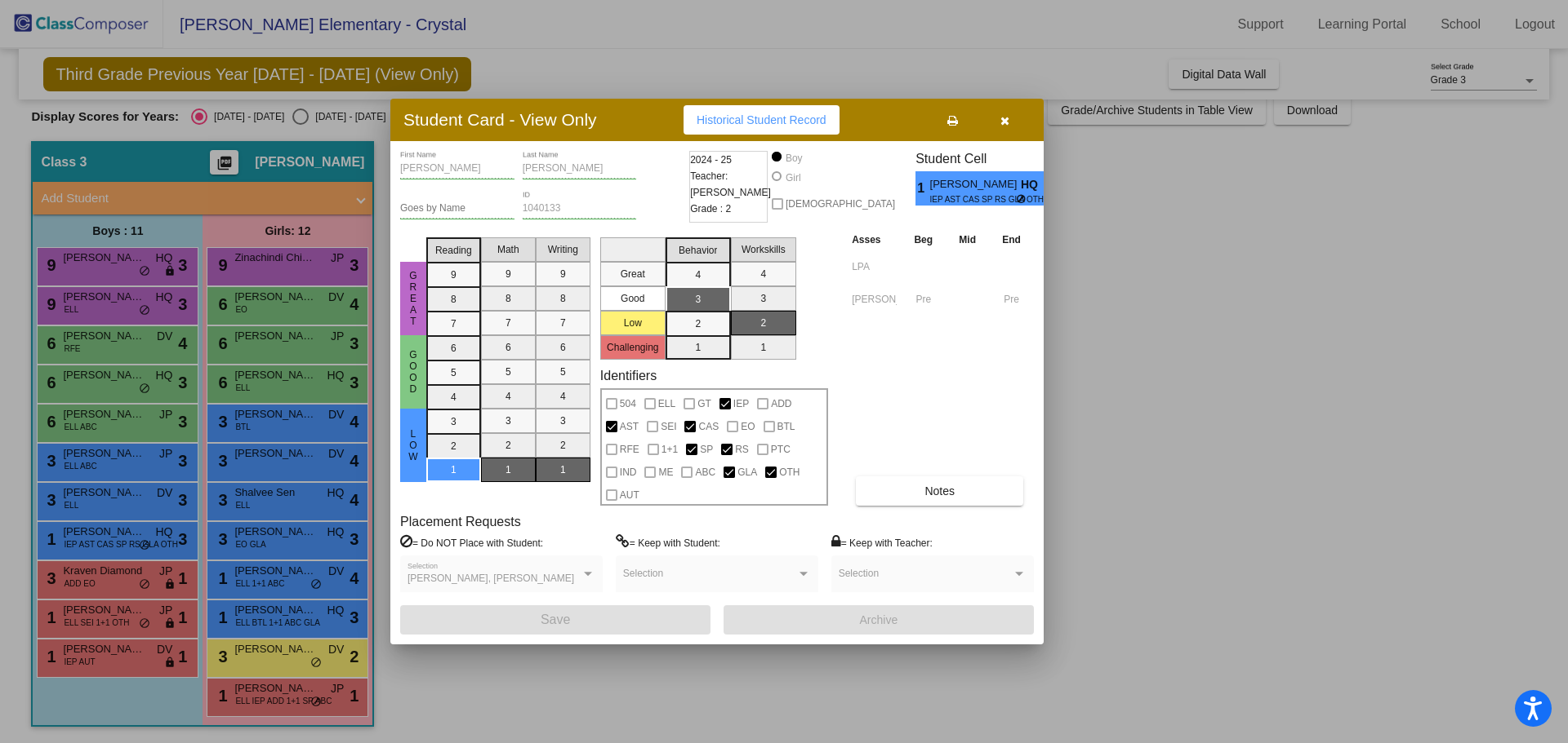
click at [103, 499] on div at bounding box center [784, 372] width 1568 height 743
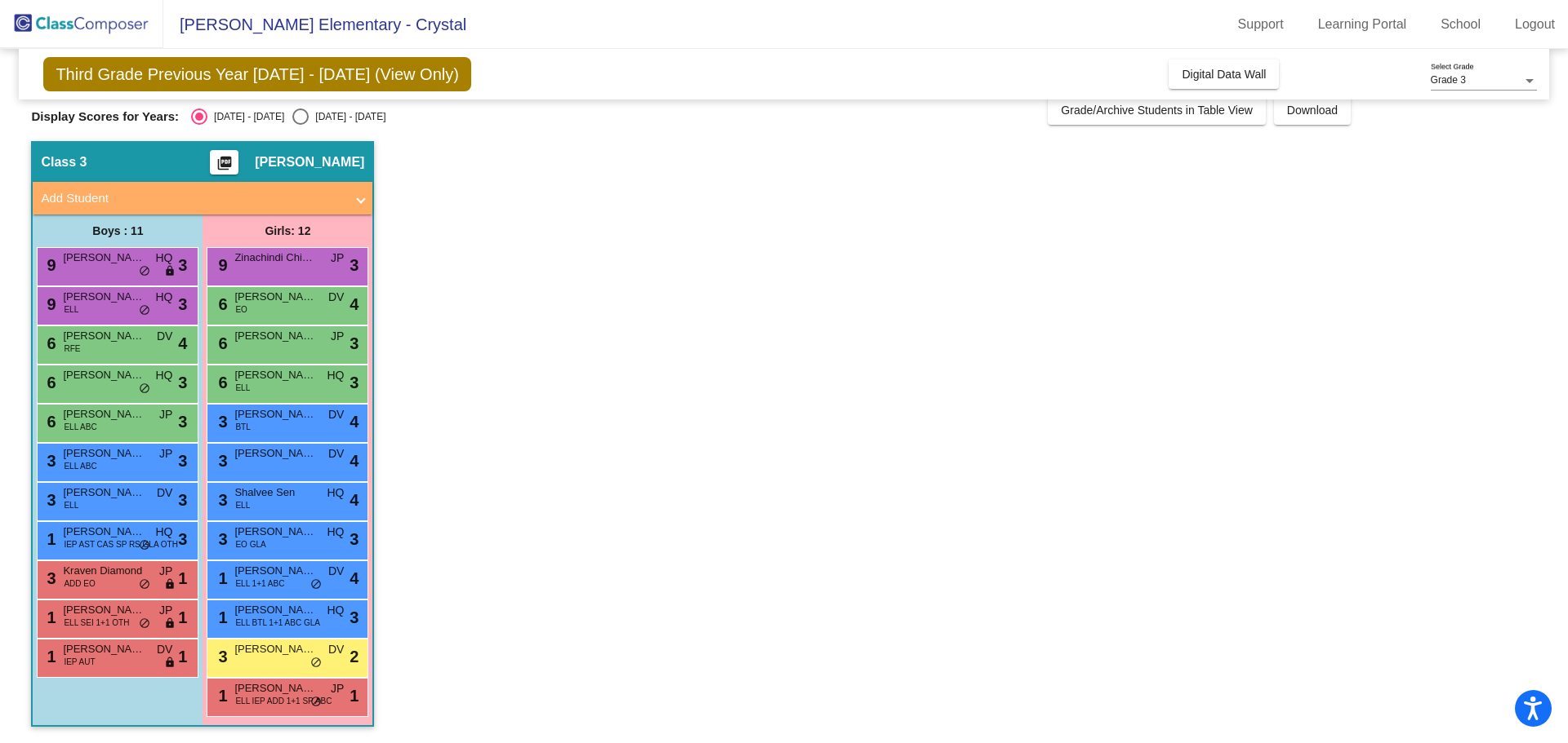
click at [103, 499] on span "[PERSON_NAME]" at bounding box center [104, 493] width 82 height 16
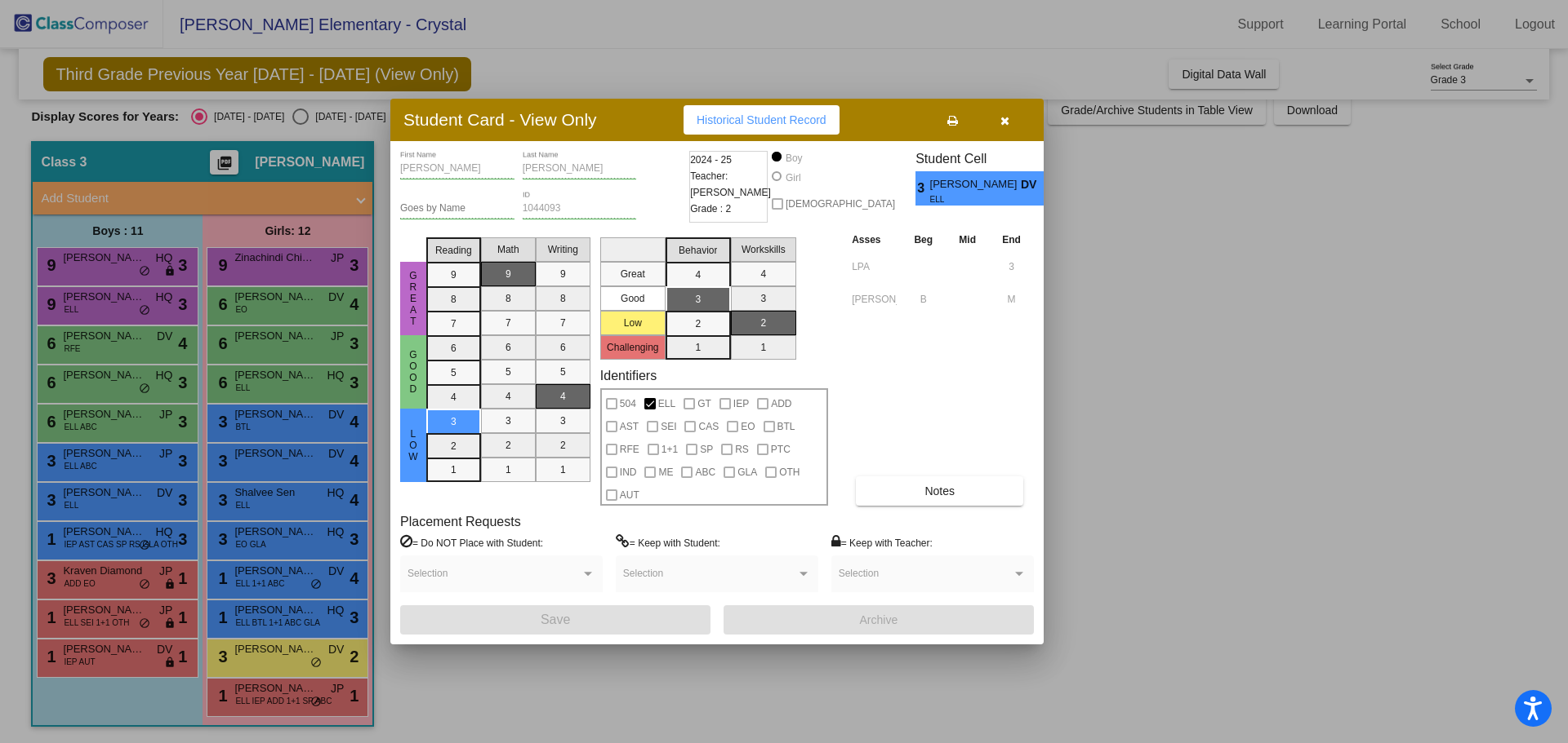
click at [136, 470] on div at bounding box center [784, 372] width 1568 height 743
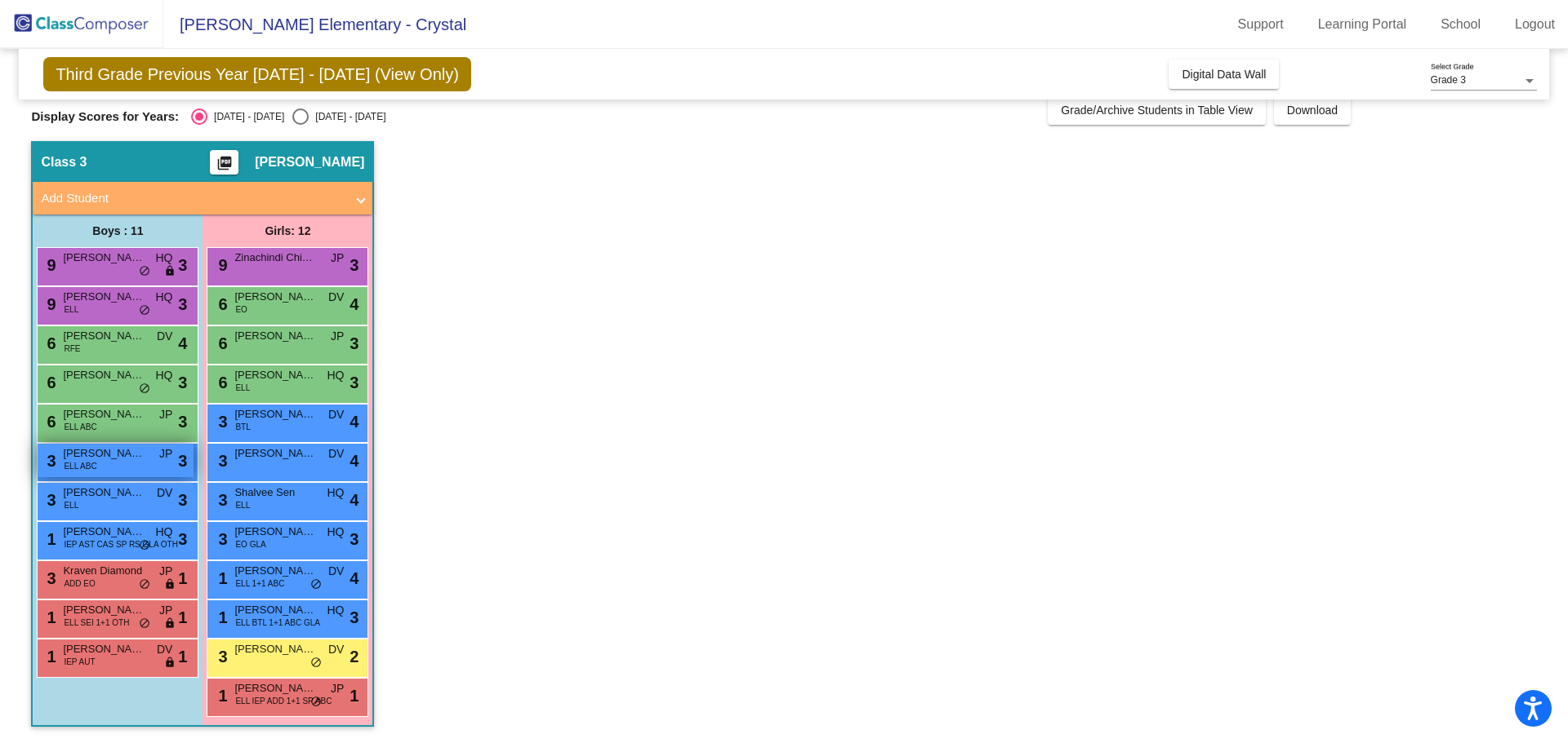
click at [140, 468] on div "3 [PERSON_NAME] ELL ABC JP lock do_not_disturb_alt 3" at bounding box center [115, 460] width 156 height 33
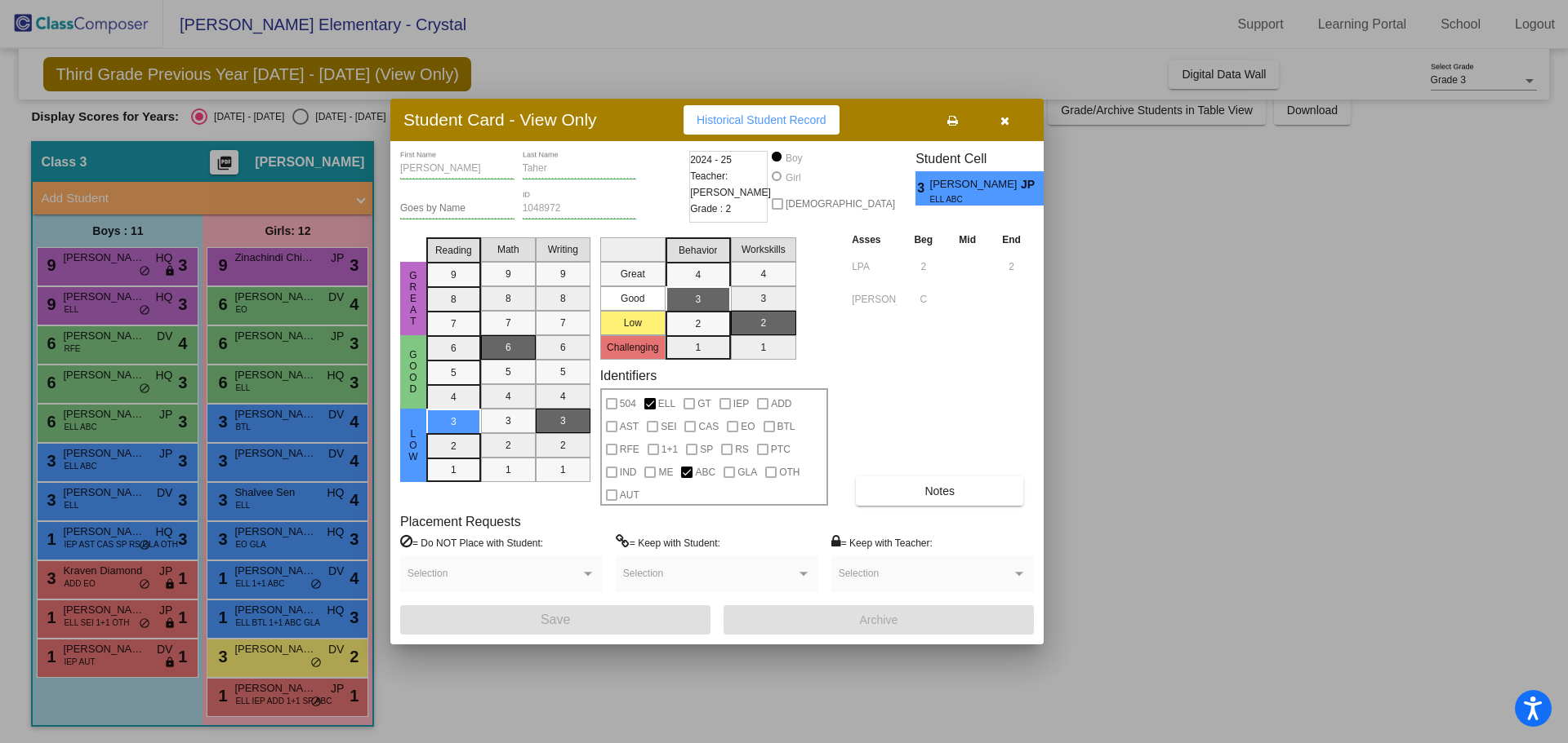
click at [1006, 121] on icon "button" at bounding box center [1005, 121] width 9 height 12
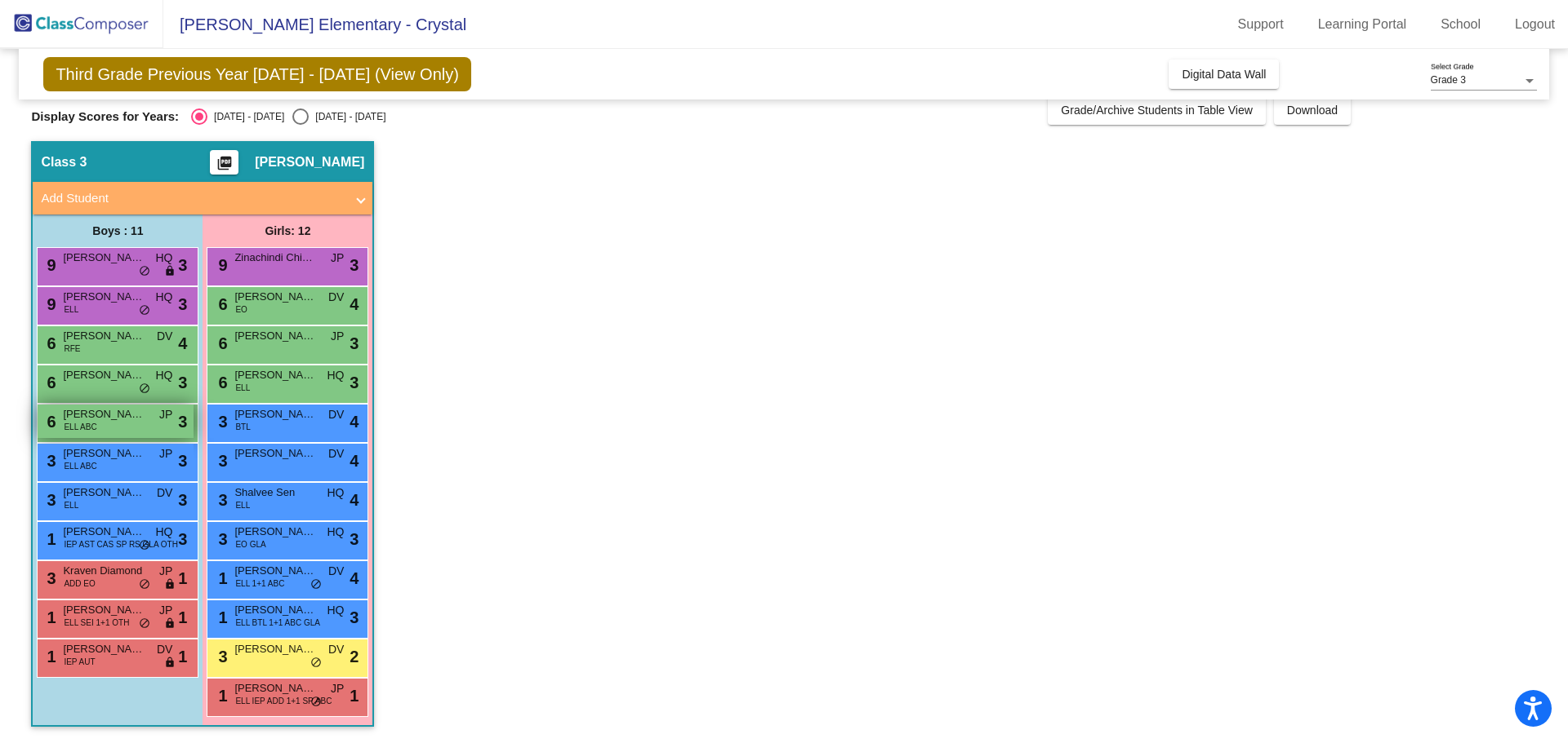
drag, startPoint x: 95, startPoint y: 403, endPoint x: 106, endPoint y: 415, distance: 16.3
click at [97, 406] on div "9 [PERSON_NAME] HQ lock do_not_disturb_alt 3 9 [PERSON_NAME] ELL HQ lock do_not…" at bounding box center [118, 462] width 162 height 431
click at [106, 415] on span "[PERSON_NAME]" at bounding box center [104, 415] width 82 height 16
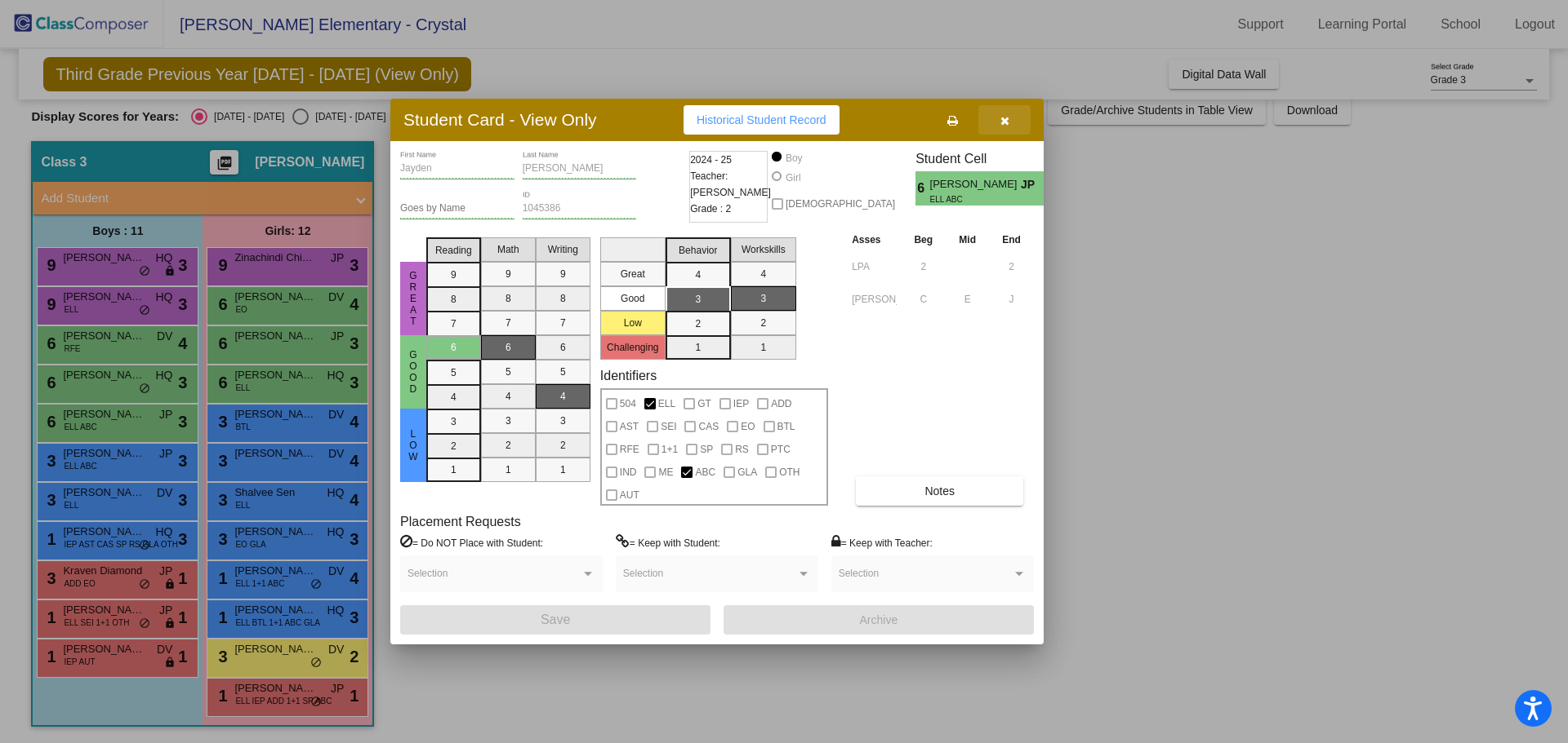
click at [1018, 127] on button "button" at bounding box center [1005, 120] width 52 height 30
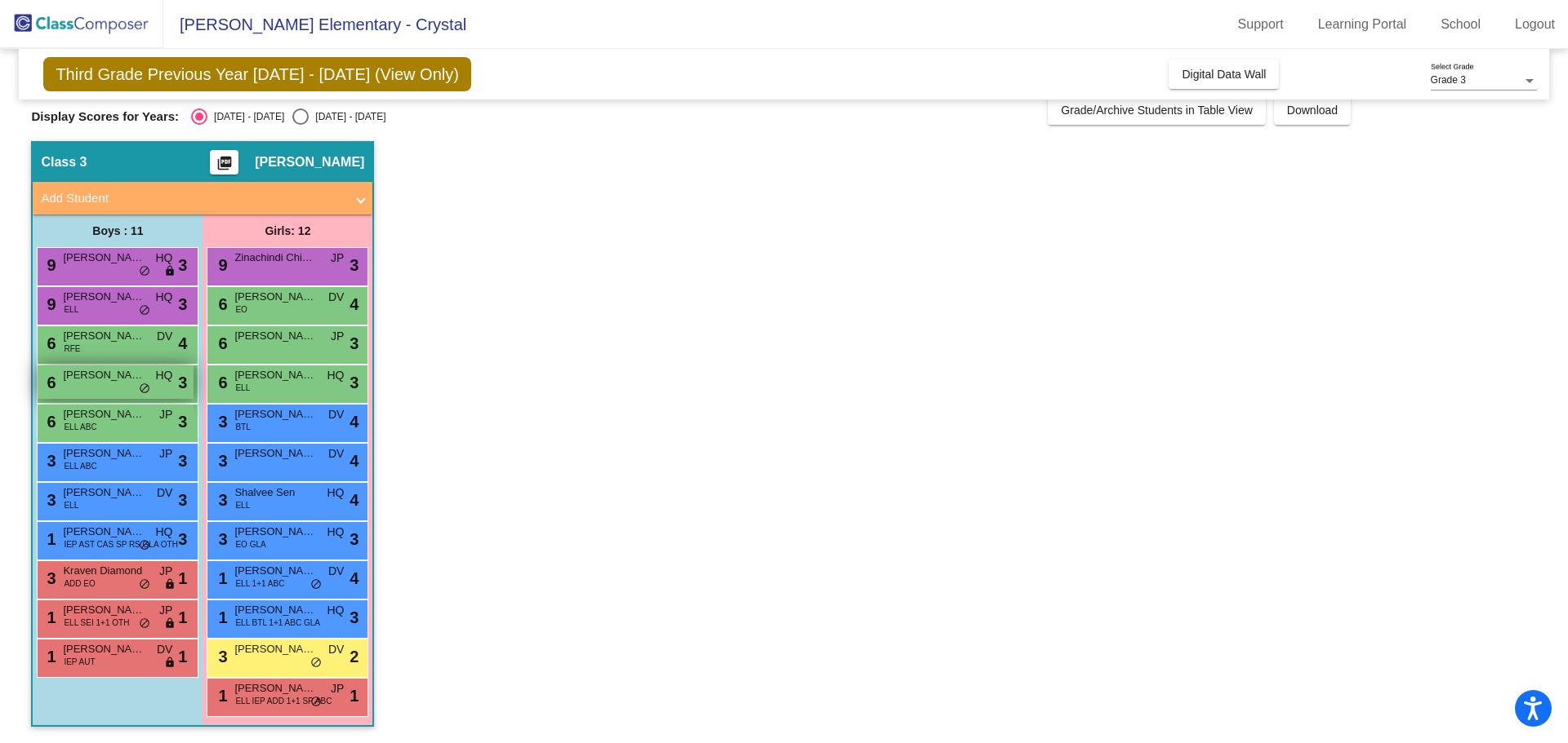
click at [113, 380] on span "[PERSON_NAME]" at bounding box center [104, 375] width 82 height 16
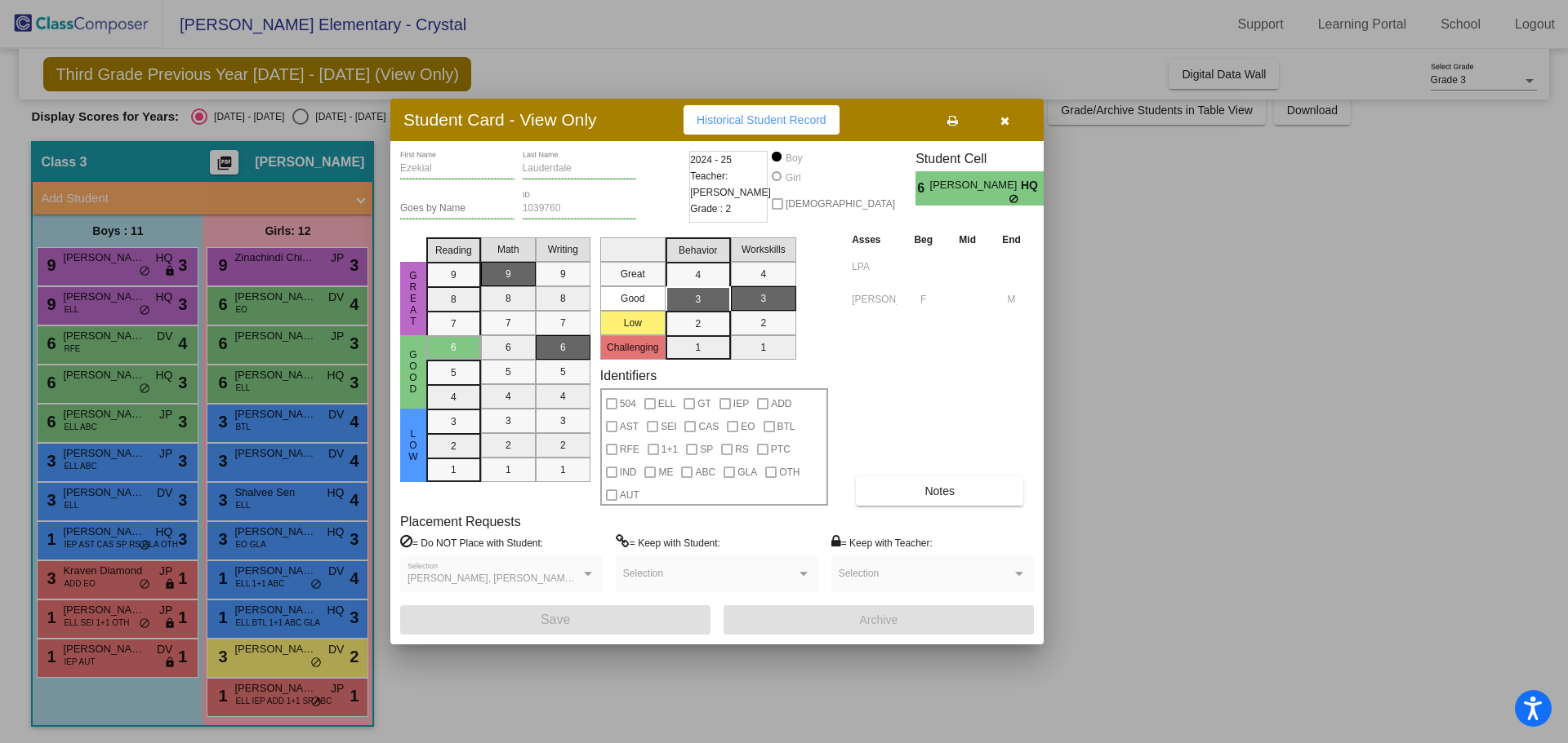
click at [1016, 130] on button "button" at bounding box center [1005, 120] width 52 height 30
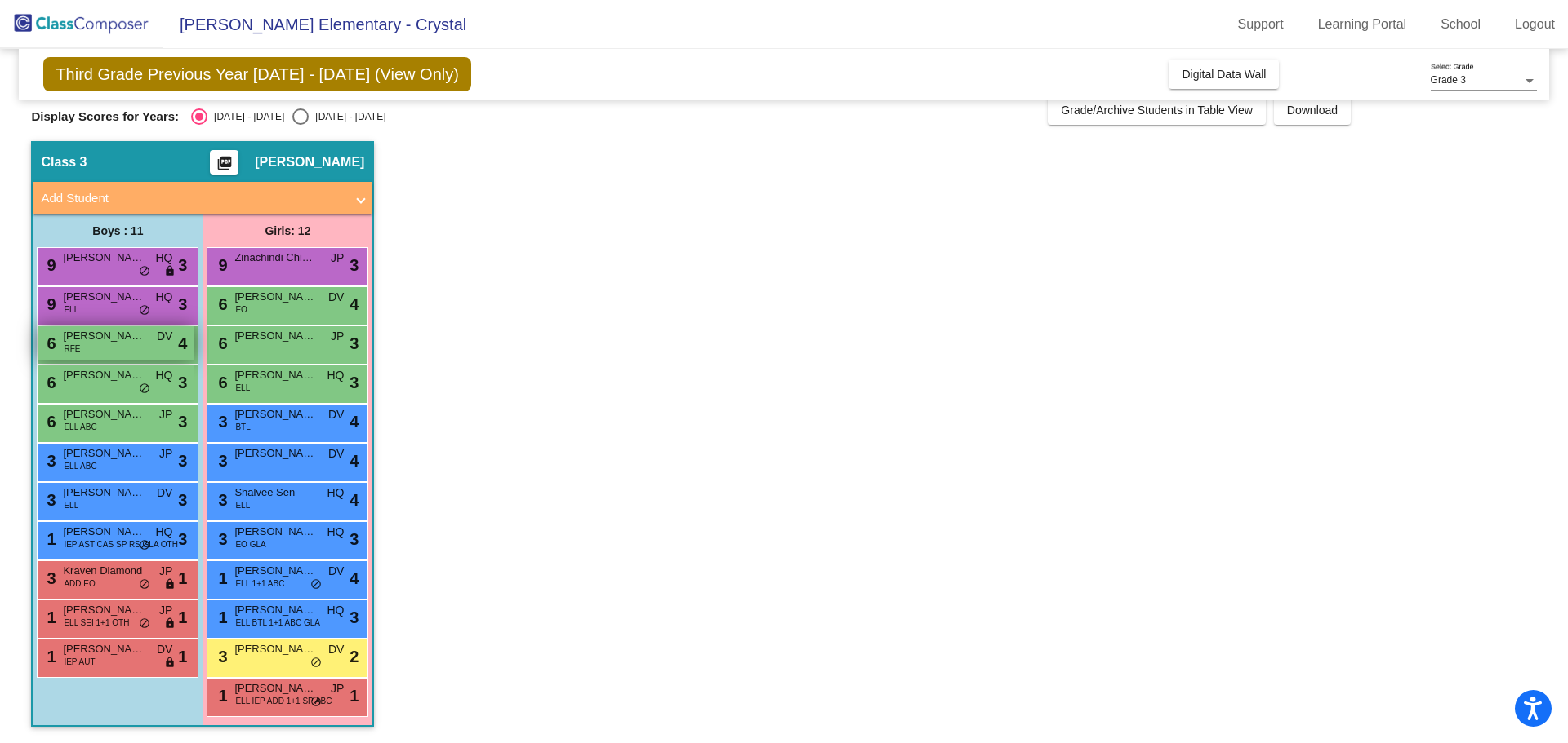
click at [119, 338] on span "[PERSON_NAME]" at bounding box center [104, 336] width 82 height 16
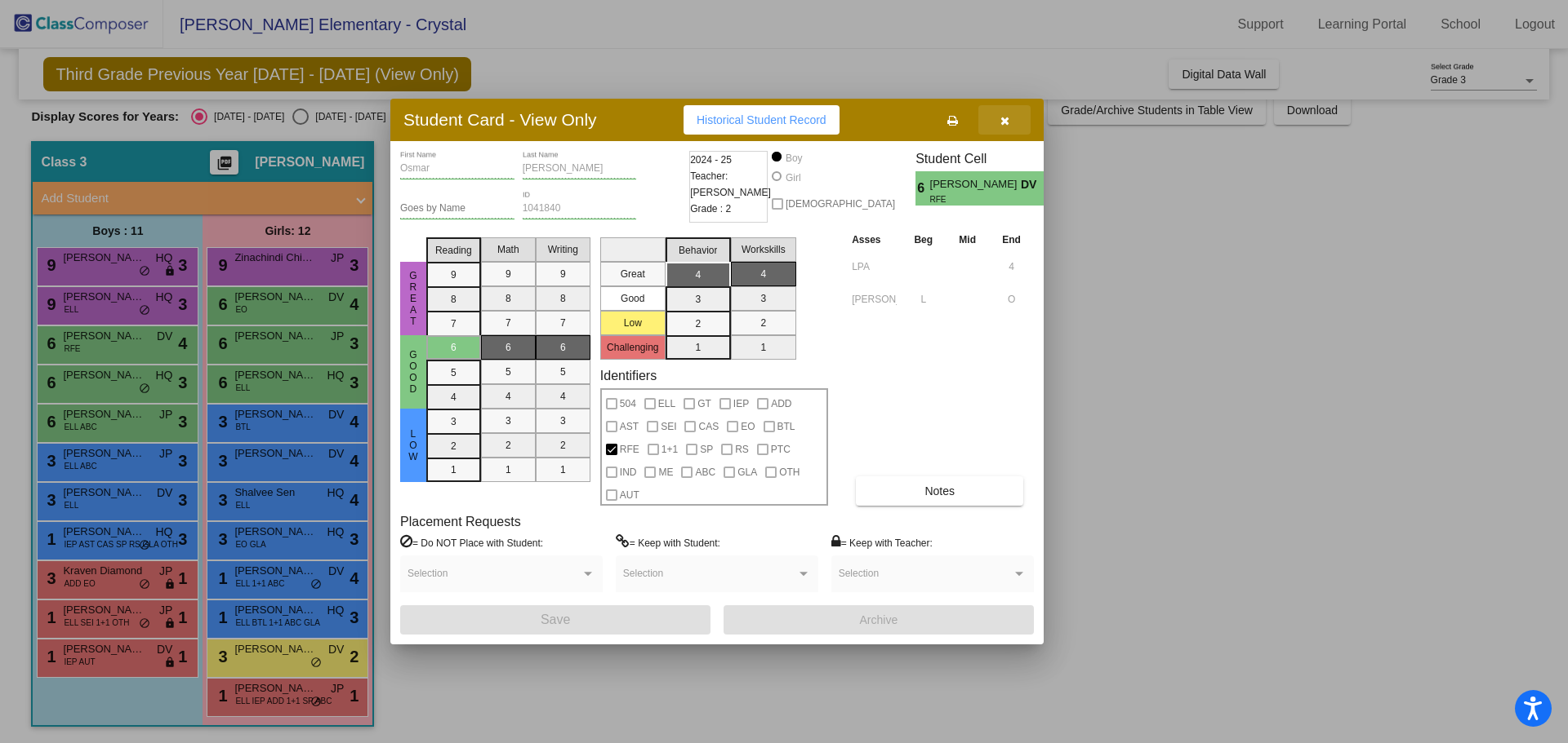
click at [1003, 120] on icon "button" at bounding box center [1005, 121] width 9 height 12
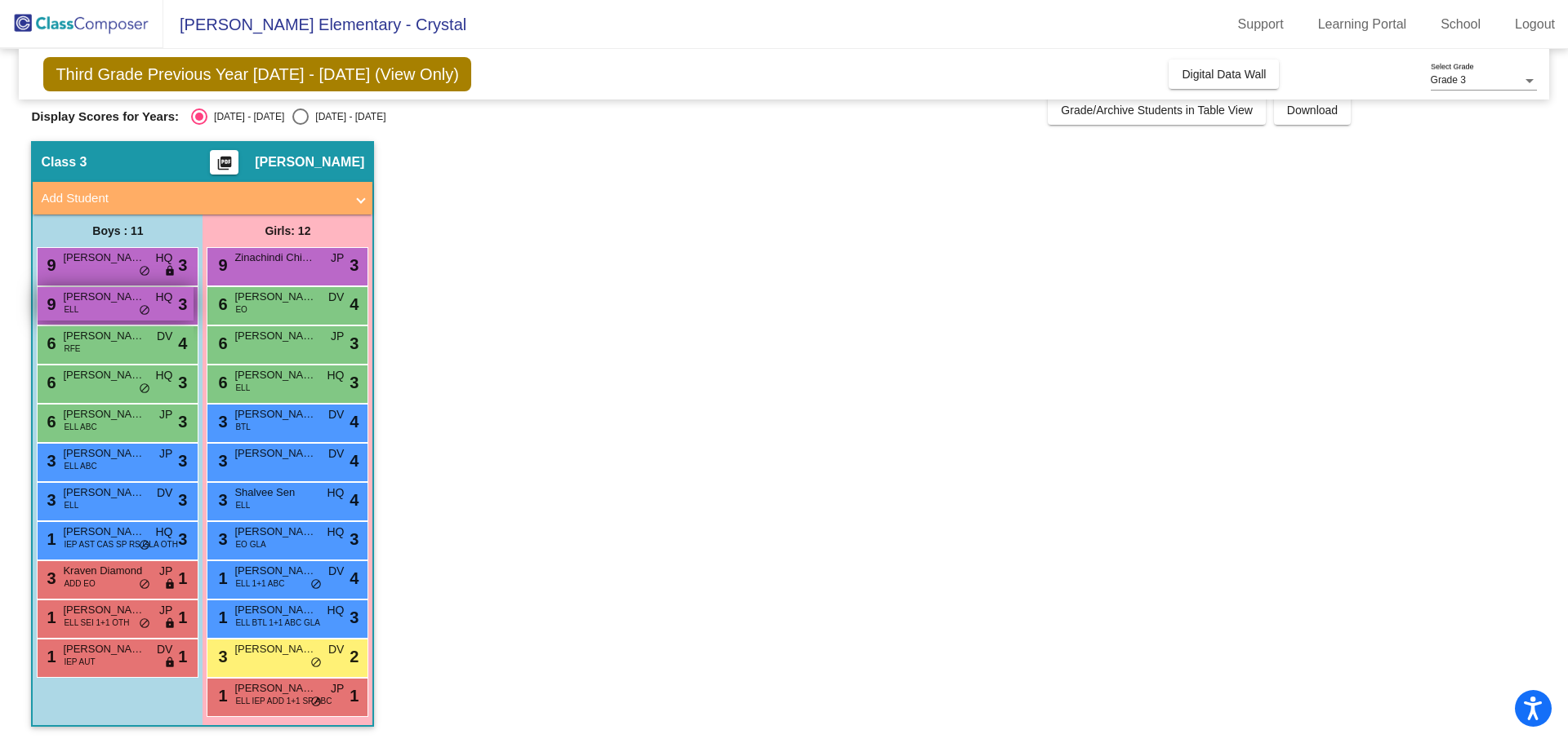
click at [110, 303] on span "[PERSON_NAME]" at bounding box center [104, 297] width 82 height 16
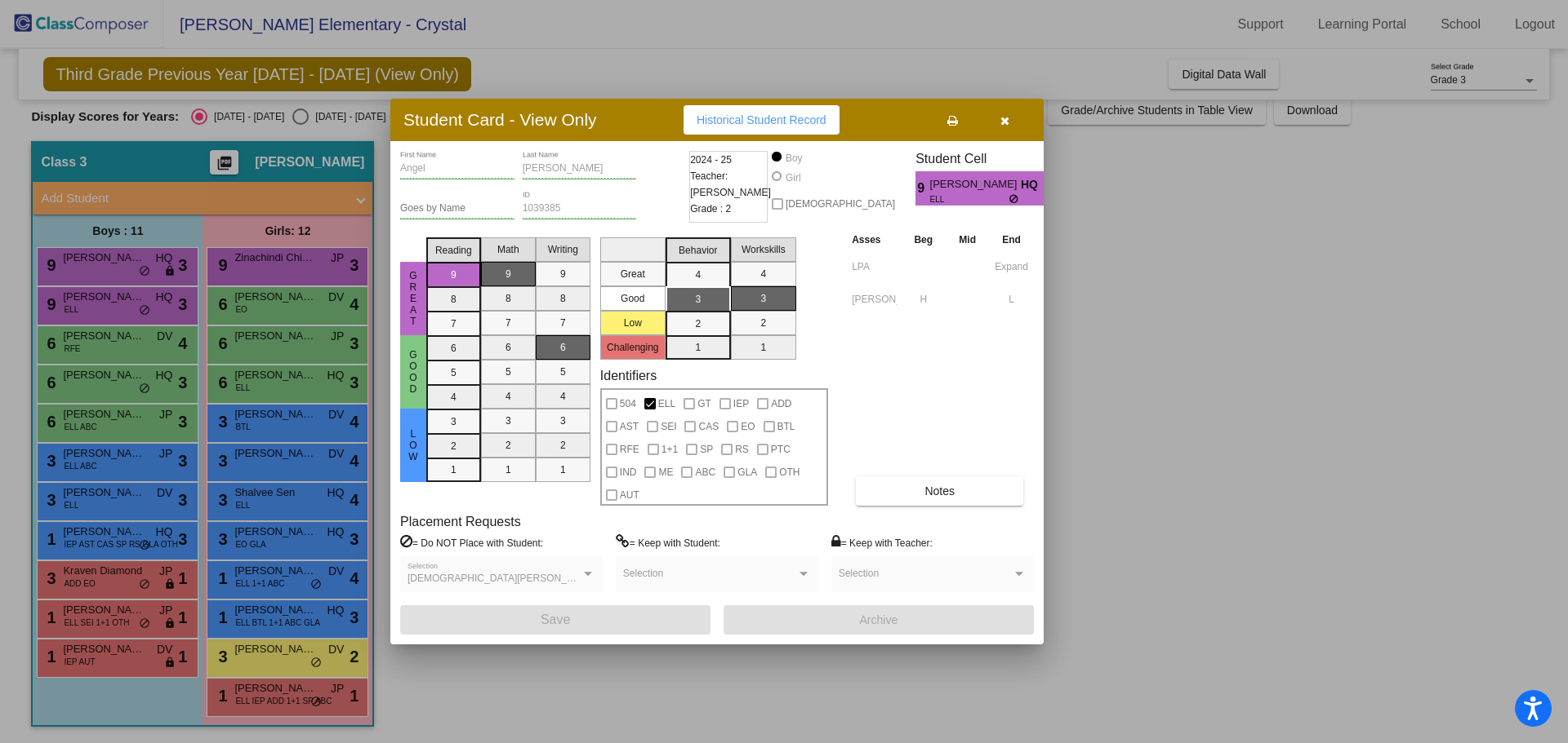
click at [1006, 126] on icon "button" at bounding box center [1005, 121] width 9 height 12
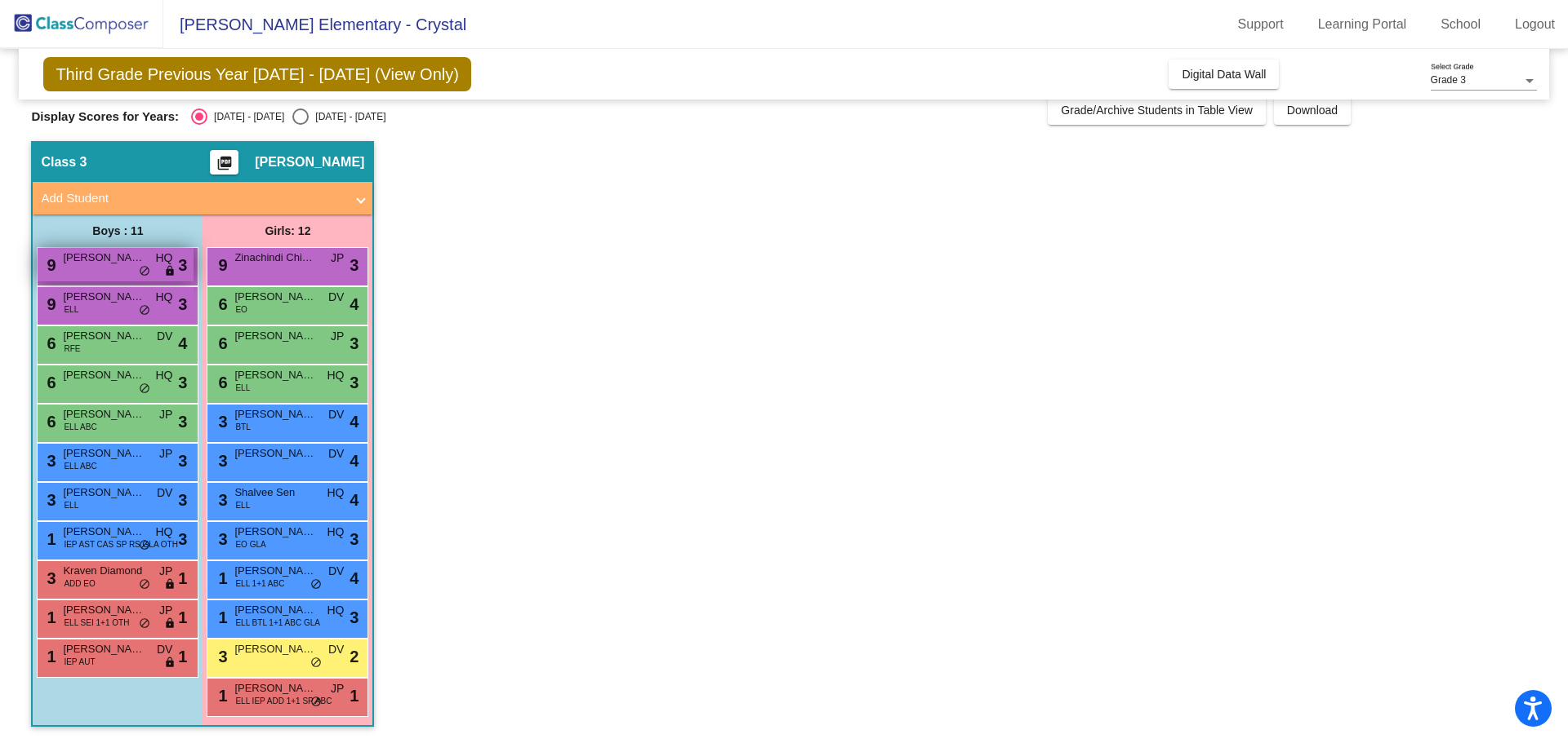
click at [99, 260] on span "[PERSON_NAME]" at bounding box center [104, 258] width 82 height 16
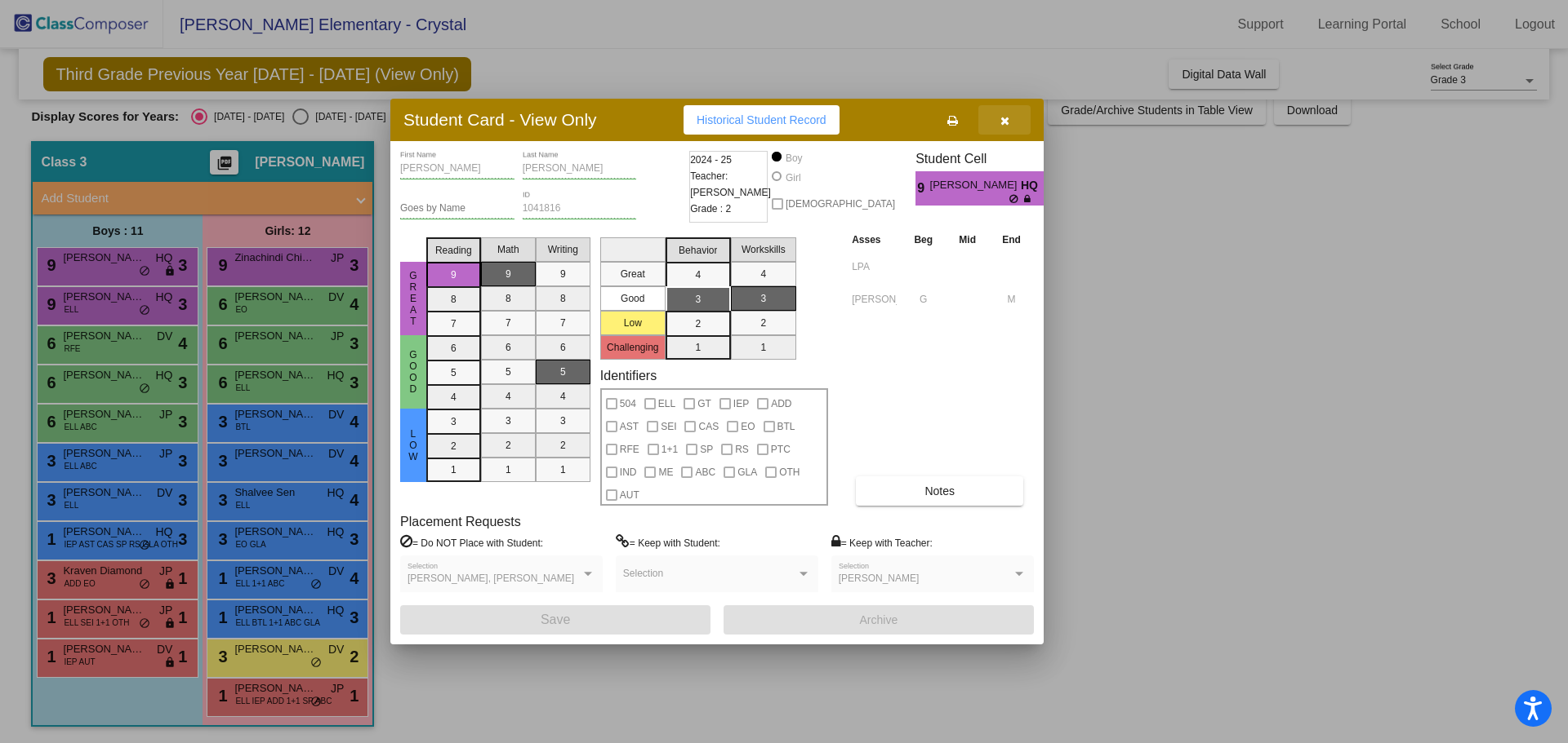
click at [1005, 125] on icon "button" at bounding box center [1005, 121] width 9 height 12
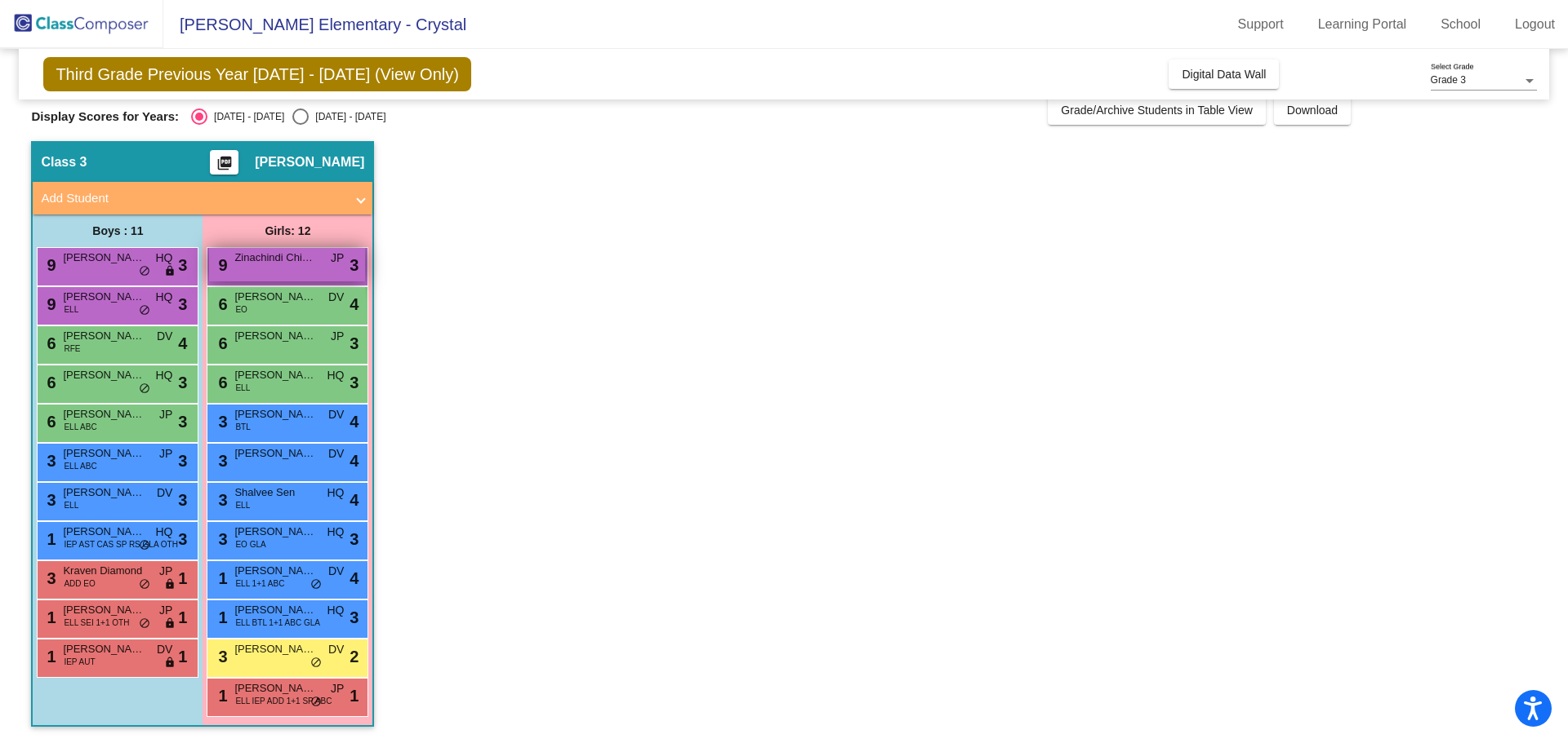
click at [312, 264] on span "Zinachindi Chinaka" at bounding box center [275, 258] width 82 height 16
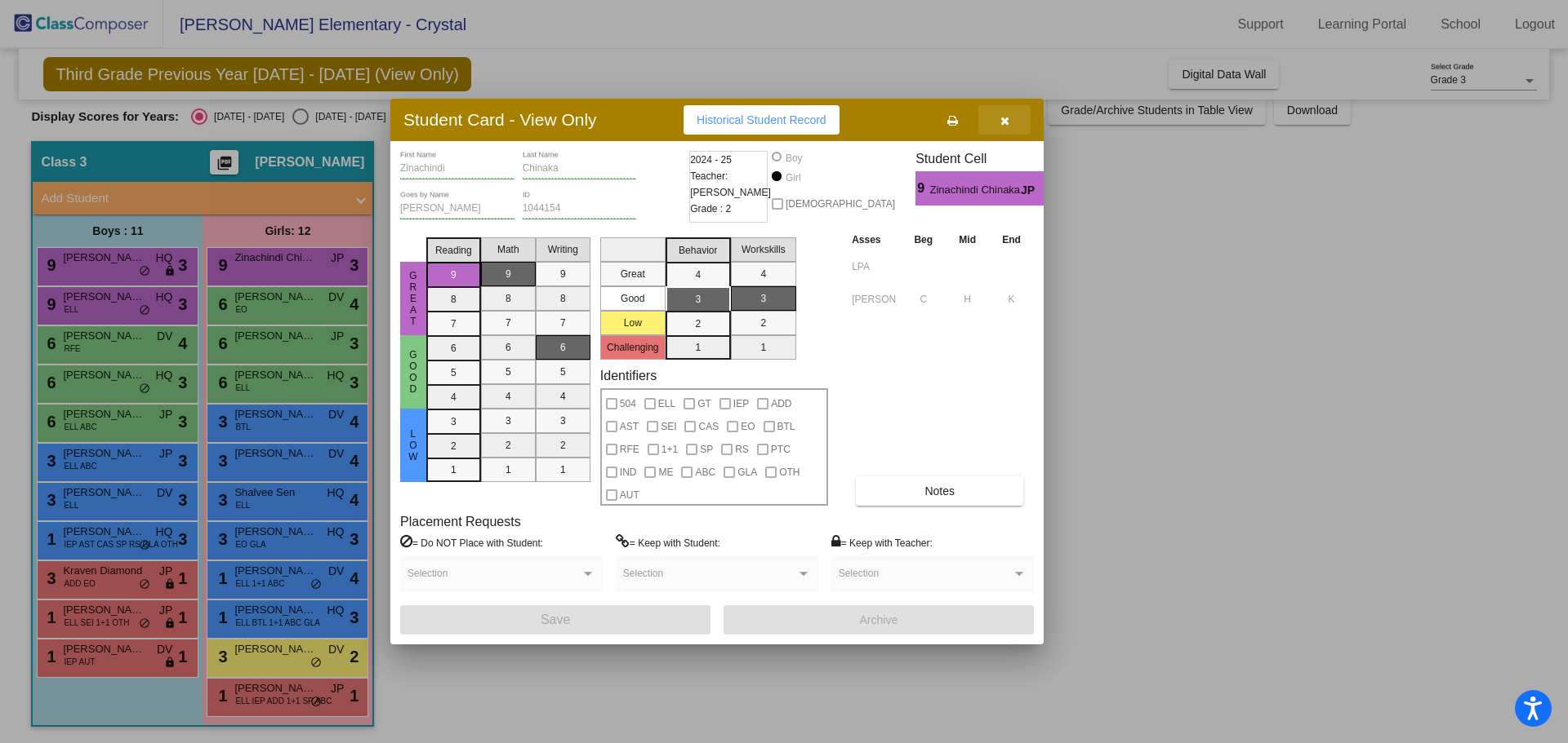
click at [1005, 113] on span "button" at bounding box center [1005, 120] width 9 height 13
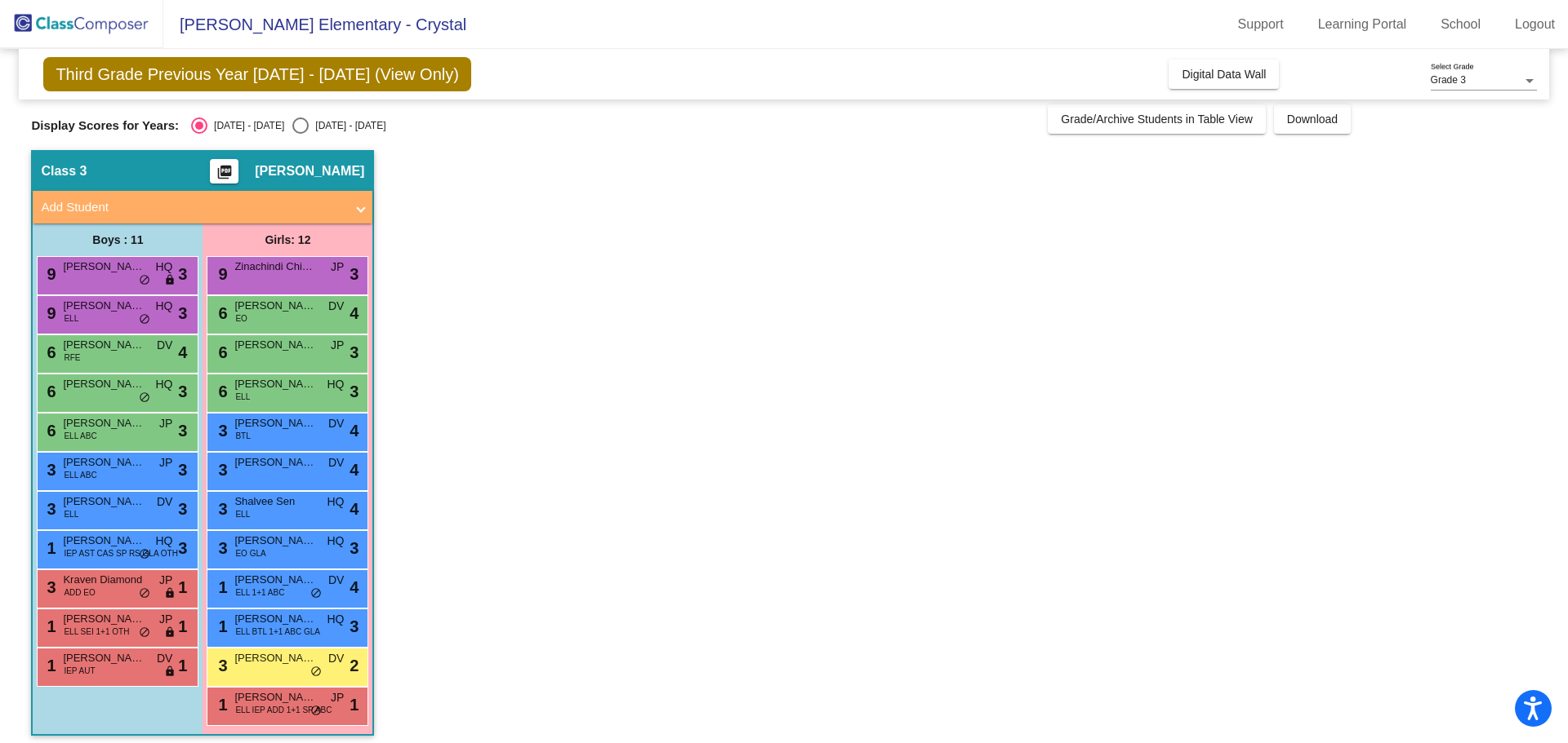
scroll to position [0, 0]
